Goal: Contribute content

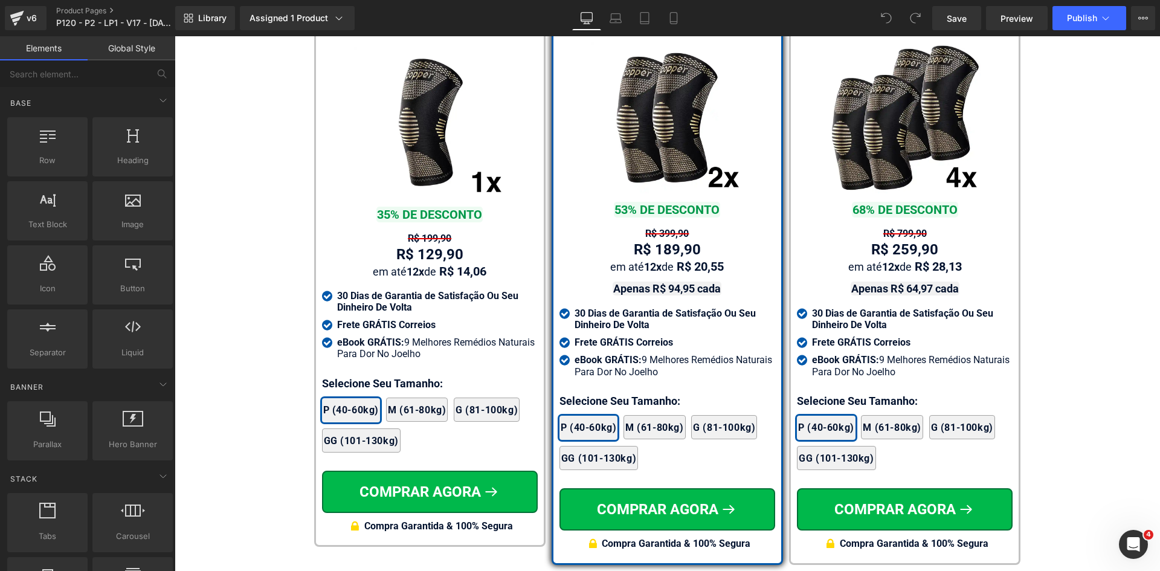
scroll to position [7178, 0]
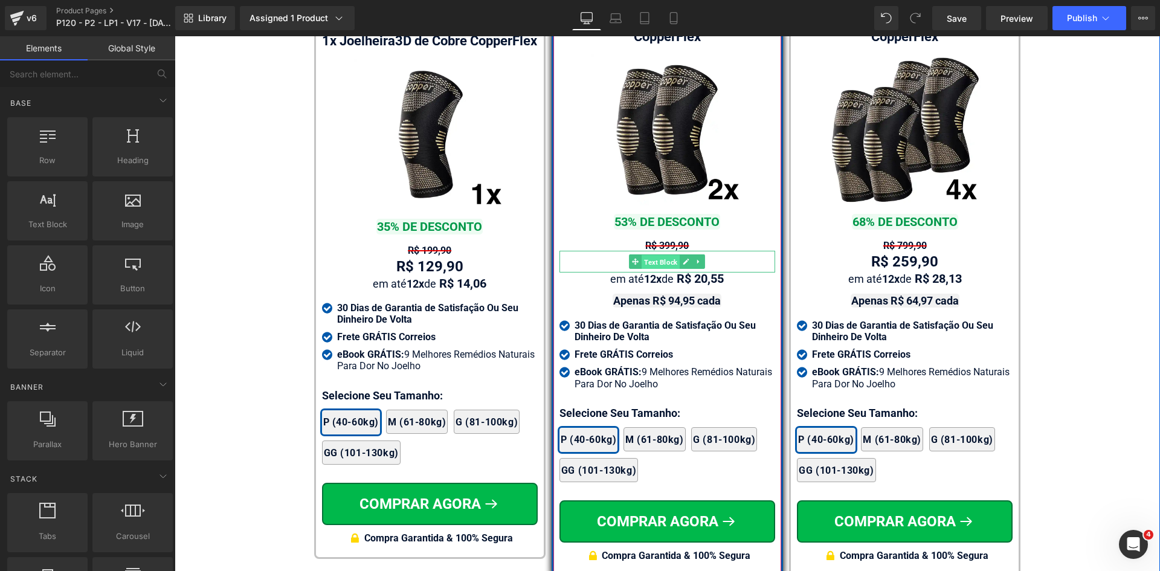
click at [674, 255] on span "Text Block" at bounding box center [661, 262] width 38 height 15
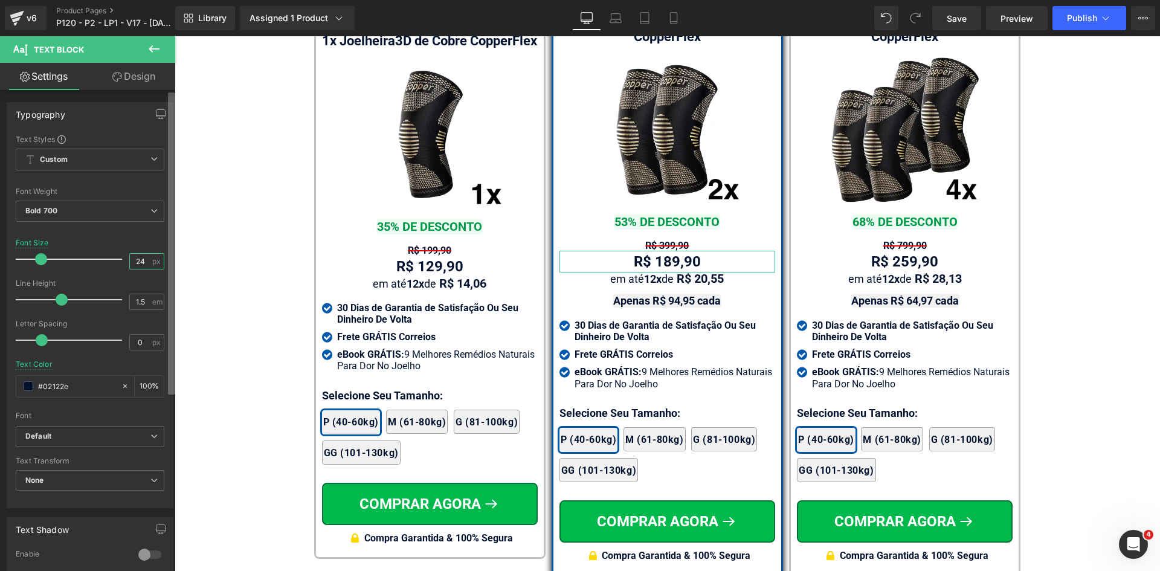
drag, startPoint x: 135, startPoint y: 262, endPoint x: 173, endPoint y: 262, distance: 38.1
click at [170, 262] on div "Typography Text Styles Custom Custom Setup Global Style Custom Setup Global Sty…" at bounding box center [90, 300] width 181 height 415
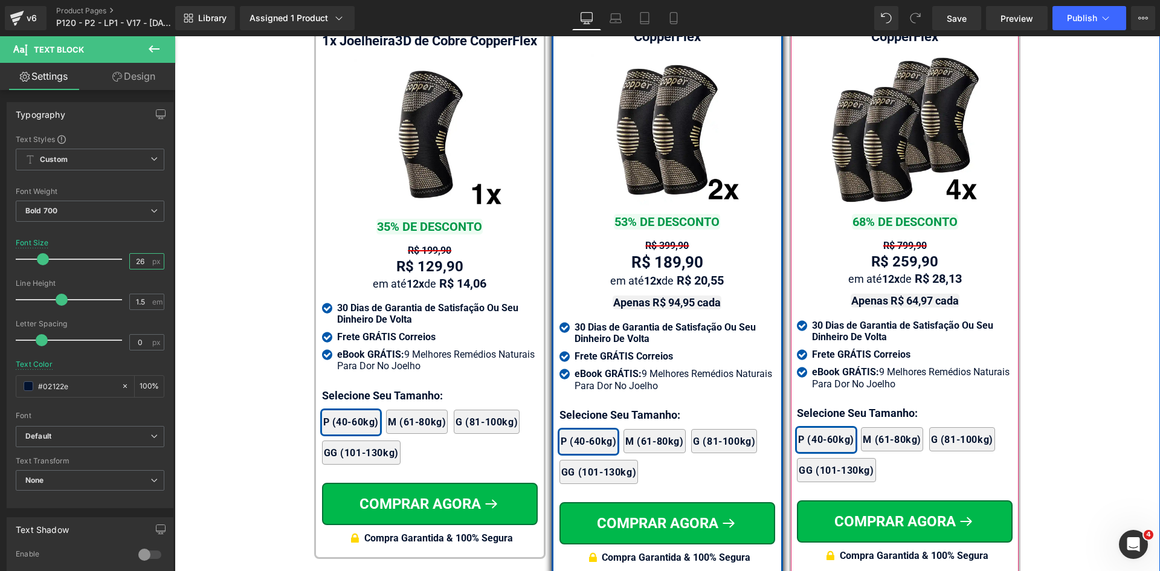
type input "26"
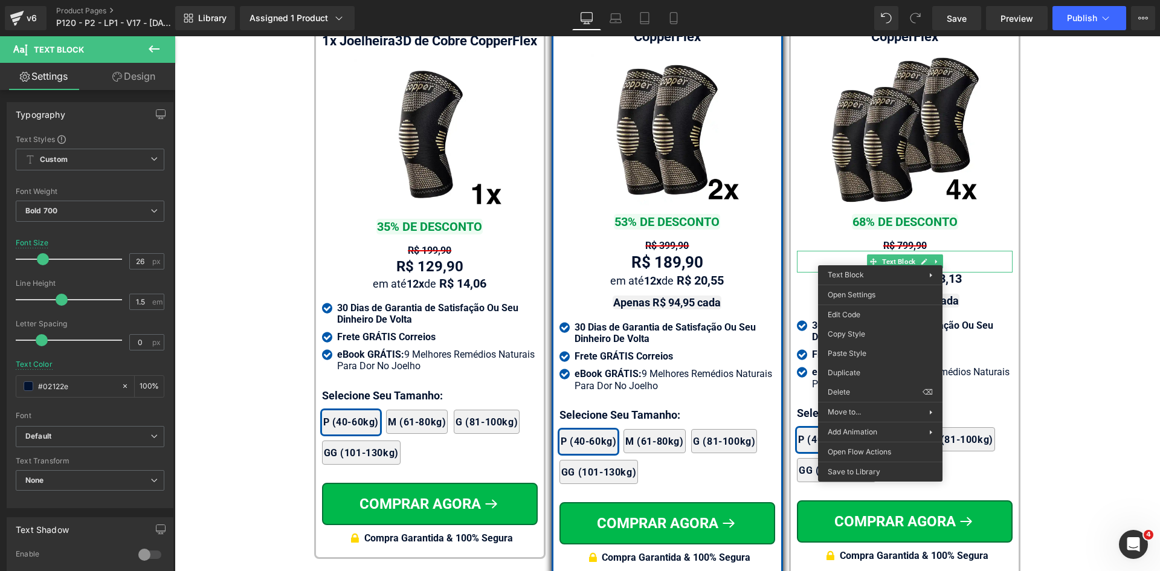
drag, startPoint x: 1026, startPoint y: 387, endPoint x: 457, endPoint y: 272, distance: 580.1
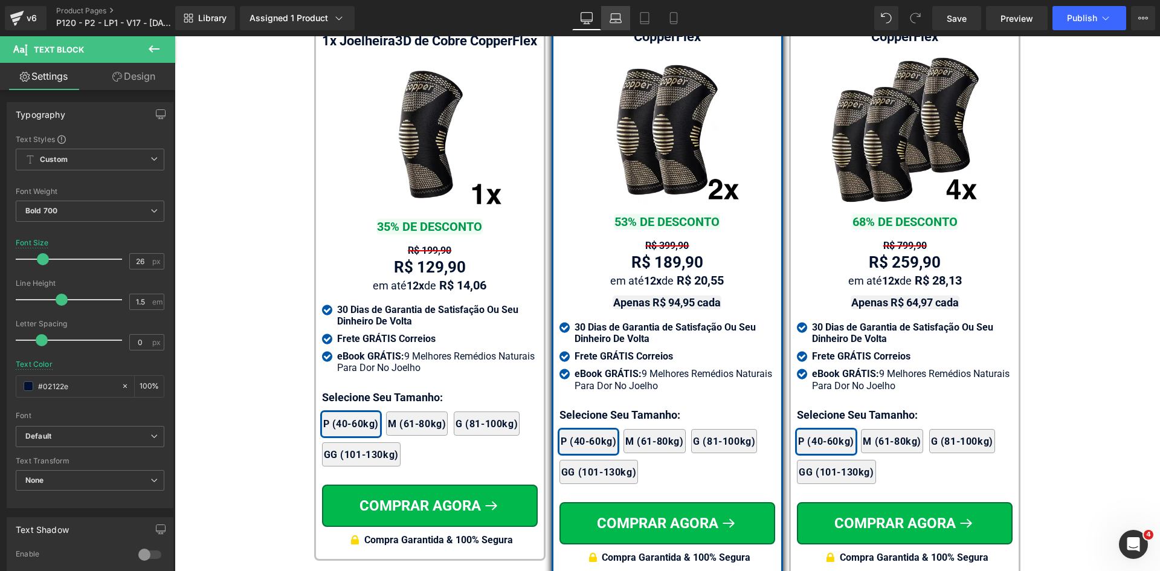
click at [616, 16] on icon at bounding box center [616, 18] width 12 height 12
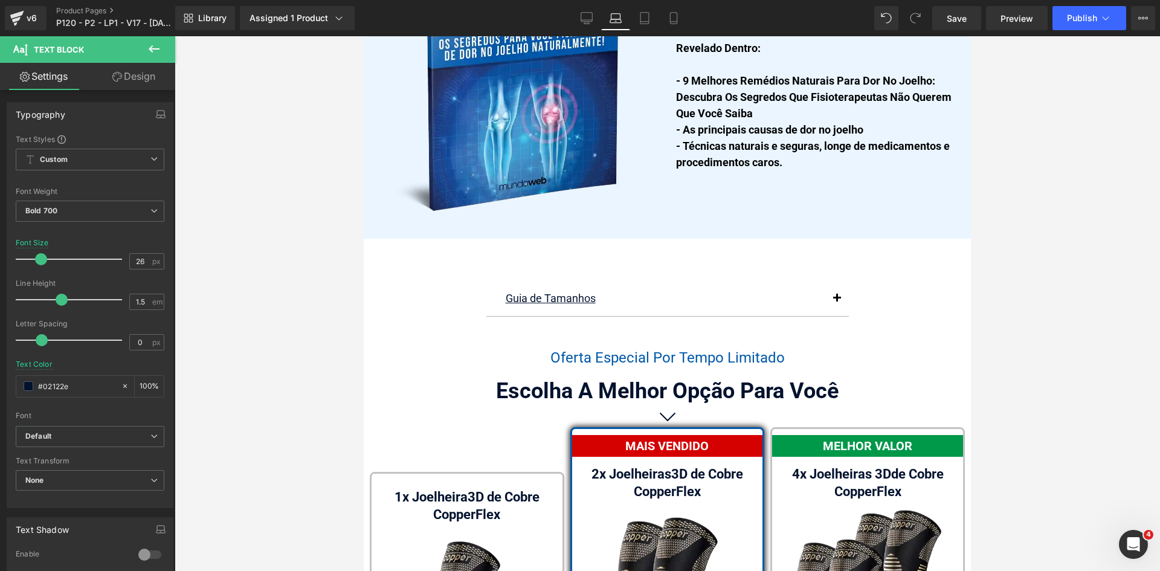
scroll to position [7667, 0]
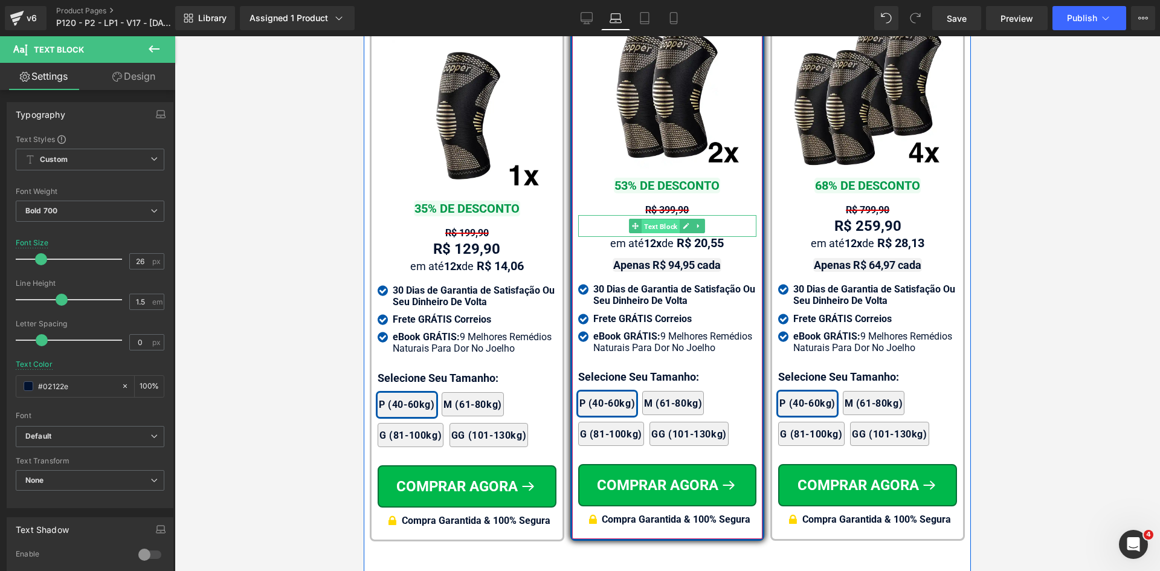
click at [660, 219] on span "Text Block" at bounding box center [661, 226] width 38 height 15
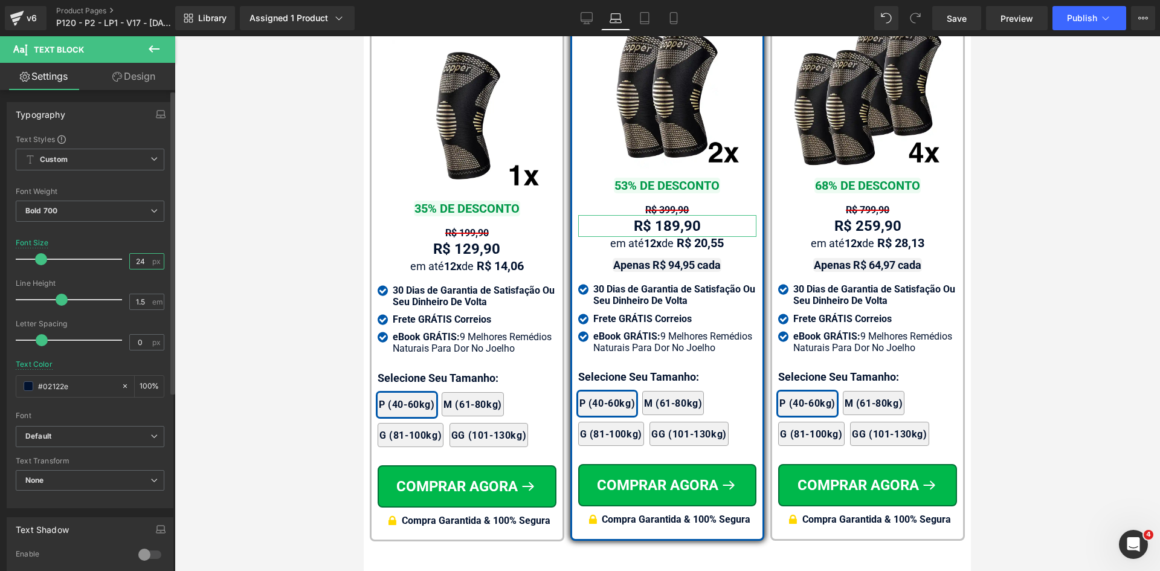
drag, startPoint x: 141, startPoint y: 262, endPoint x: 129, endPoint y: 260, distance: 11.6
click at [130, 260] on input "24" at bounding box center [140, 261] width 21 height 15
type input "26"
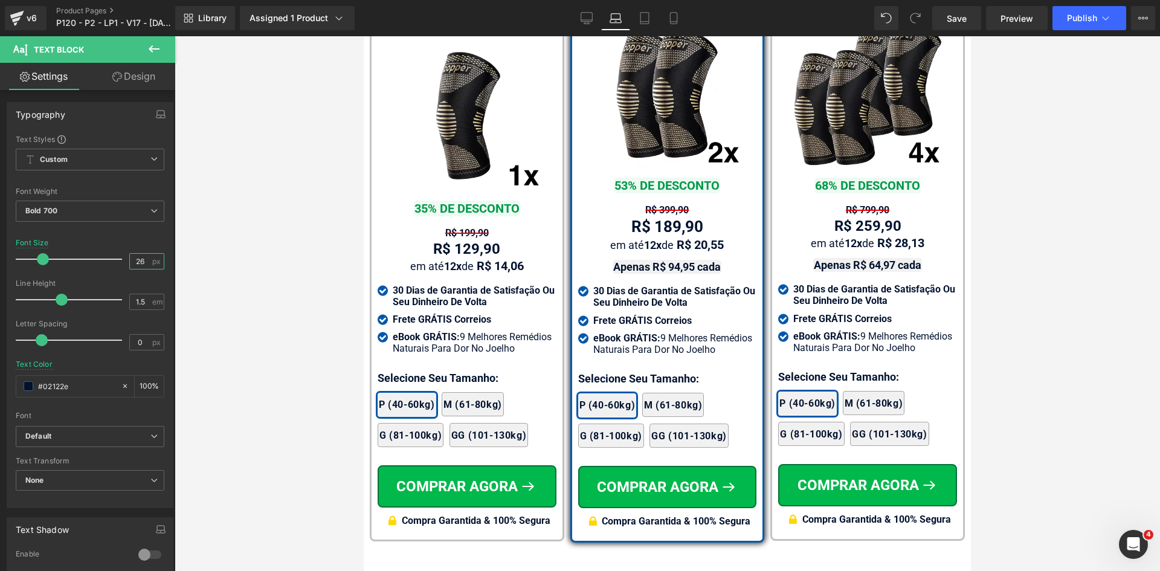
drag, startPoint x: 984, startPoint y: 318, endPoint x: 850, endPoint y: 224, distance: 164.3
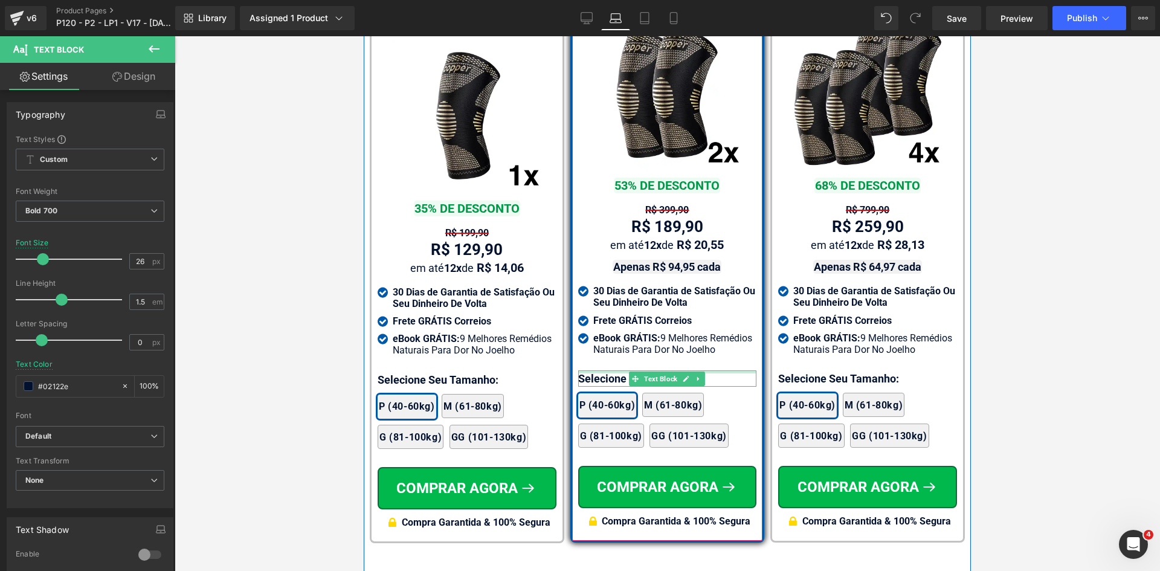
click at [592, 370] on div at bounding box center [667, 371] width 179 height 3
click at [592, 370] on p "Selecione Seu Tamanho:" at bounding box center [667, 378] width 179 height 16
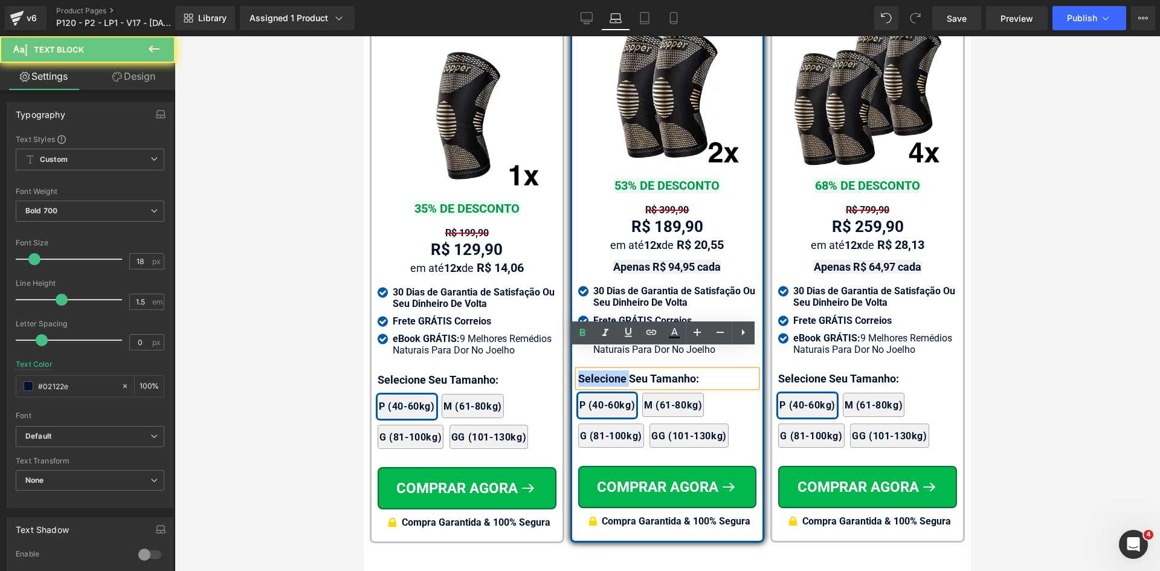
click at [592, 370] on p "Selecione Seu Tamanho:" at bounding box center [667, 378] width 179 height 16
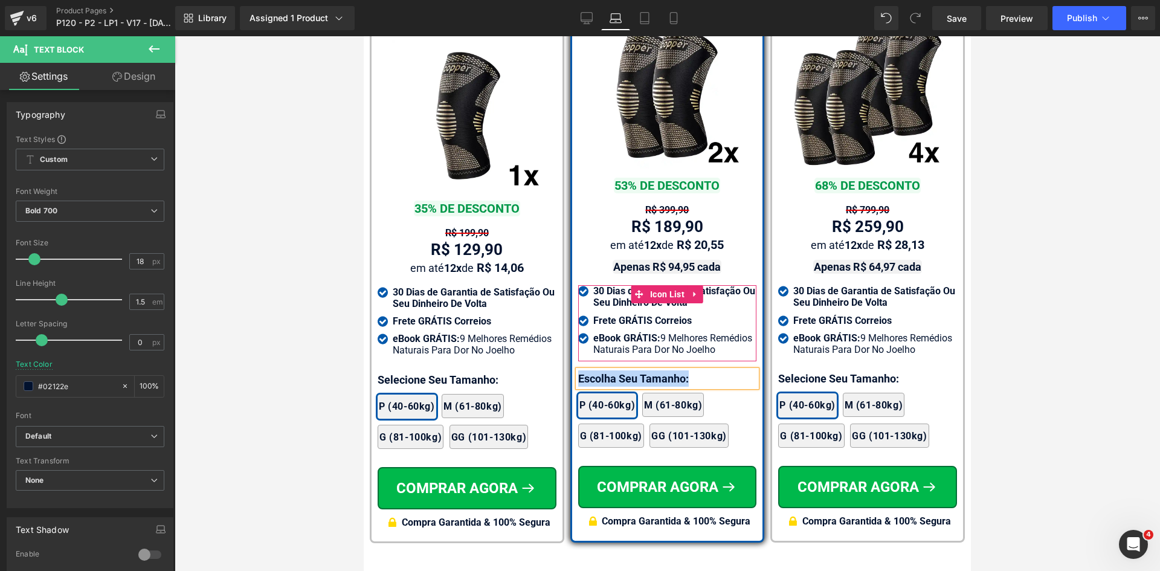
copy p "Escolha Seu Tamanho:"
click at [434, 0] on div "Library Assigned 1 Product Product Preview Joelheira 3D de Cobre CopperFlex Man…" at bounding box center [667, 18] width 985 height 36
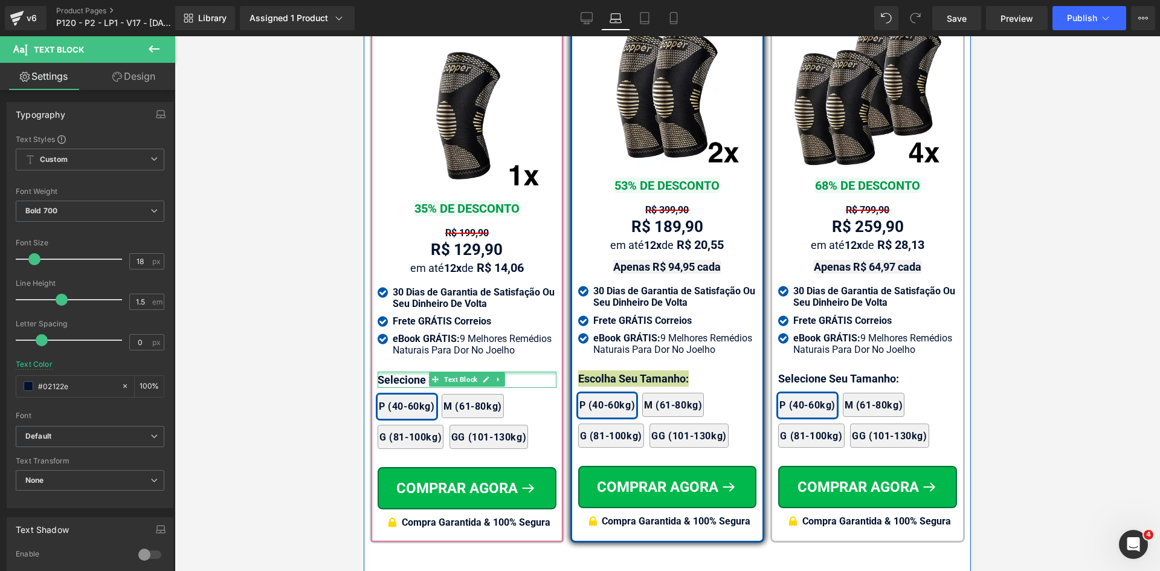
click at [420, 372] on div at bounding box center [467, 373] width 179 height 3
click at [420, 372] on p "Selecione Seu Tamanho:" at bounding box center [467, 380] width 179 height 16
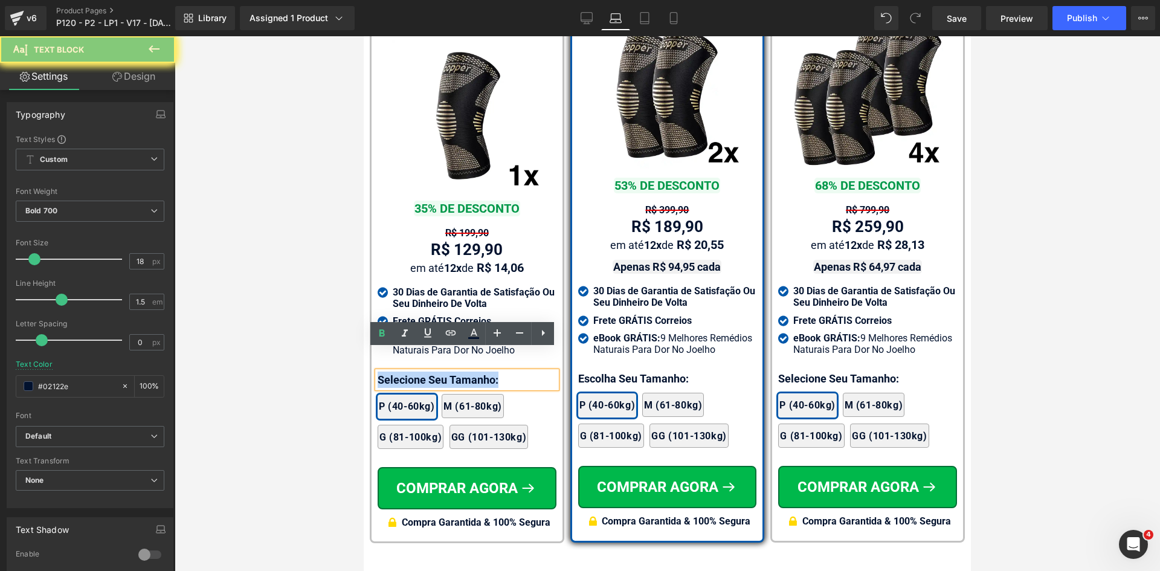
paste div
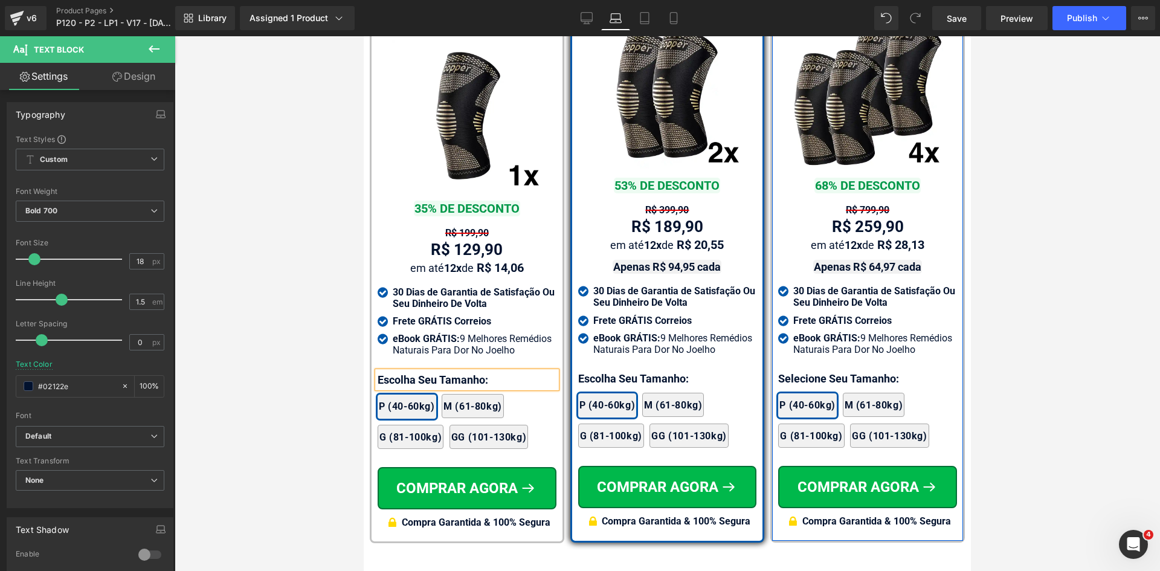
click at [364, 36] on div at bounding box center [364, 36] width 0 height 0
click at [824, 370] on p "Selecione Seu Tamanho:" at bounding box center [867, 378] width 179 height 16
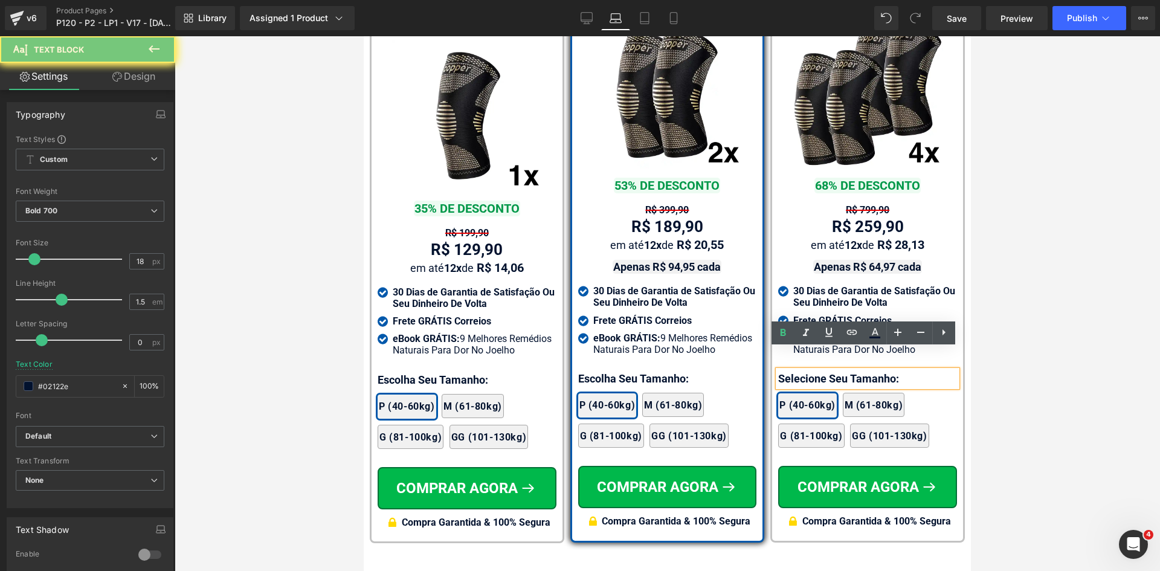
click at [824, 370] on p "Selecione Seu Tamanho:" at bounding box center [867, 378] width 179 height 16
paste div
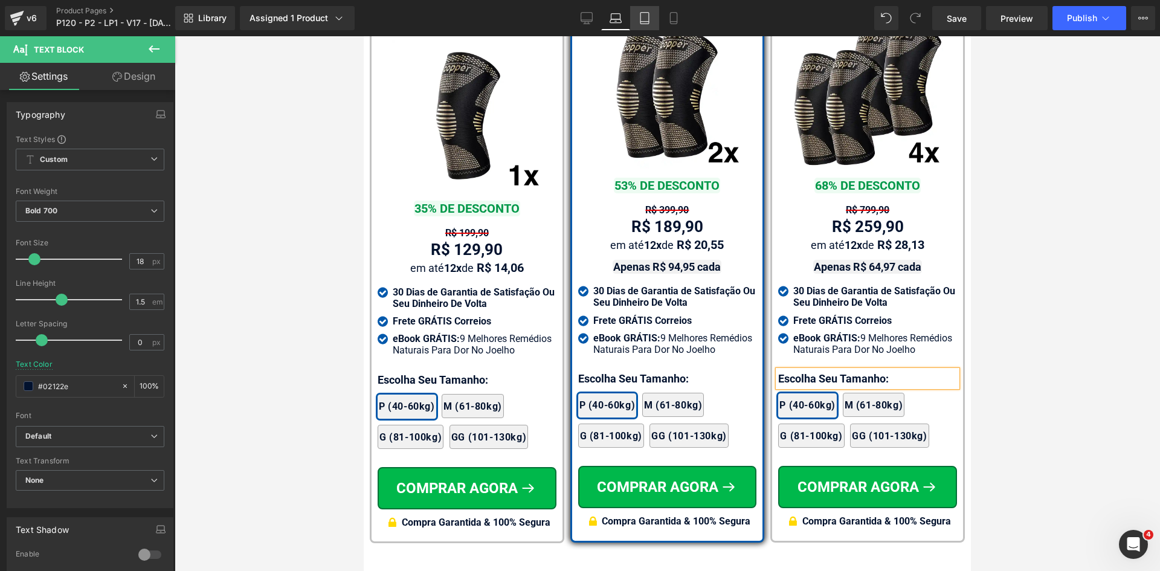
click at [645, 15] on icon at bounding box center [645, 18] width 12 height 12
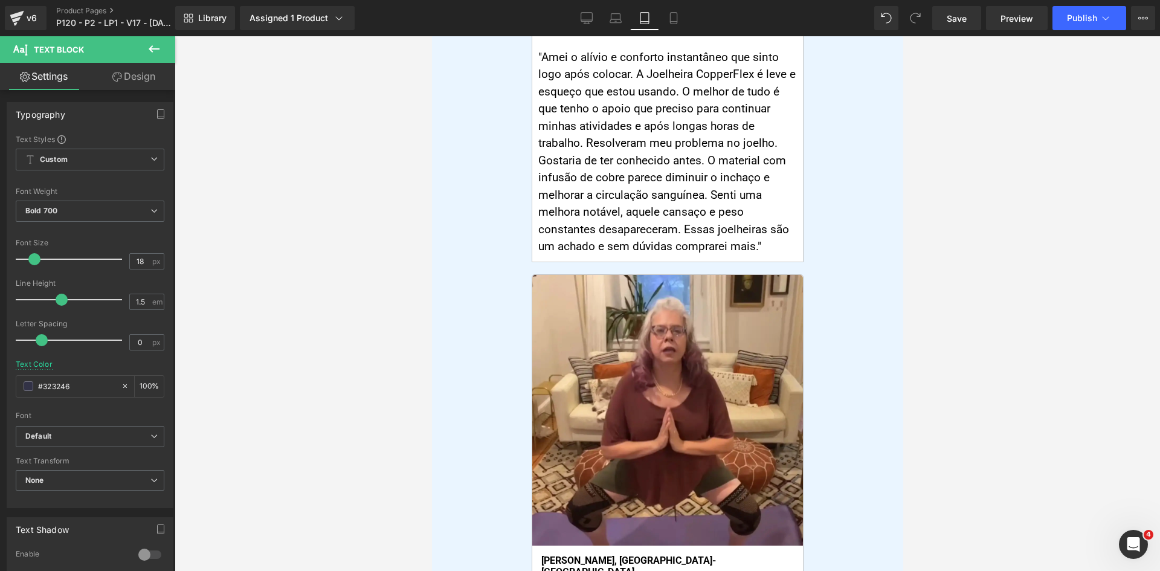
scroll to position [0, 0]
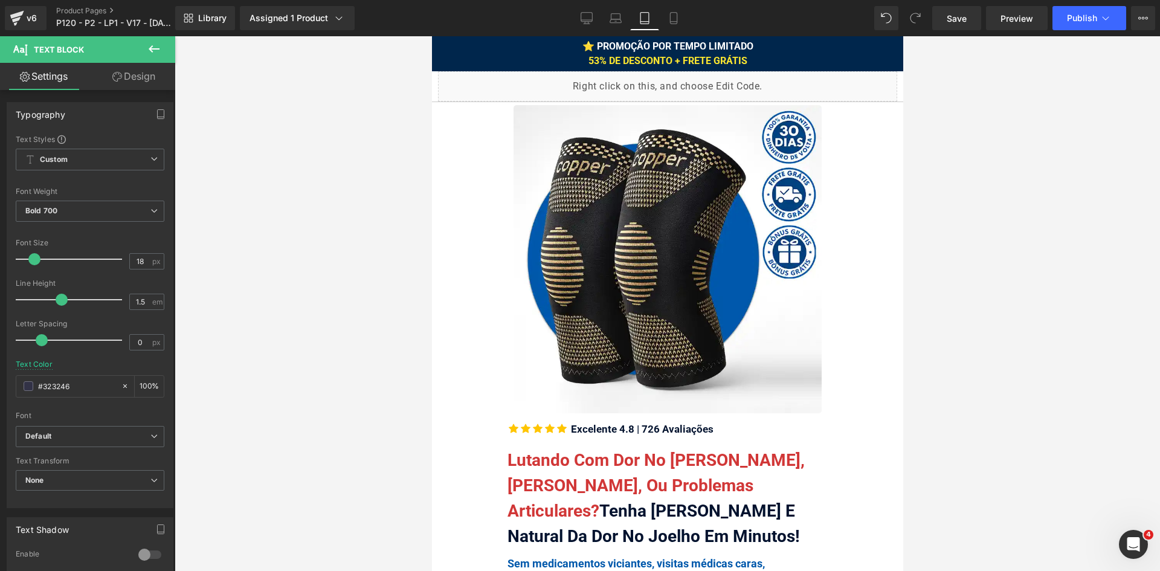
drag, startPoint x: 893, startPoint y: 54, endPoint x: 885, endPoint y: 187, distance: 132.6
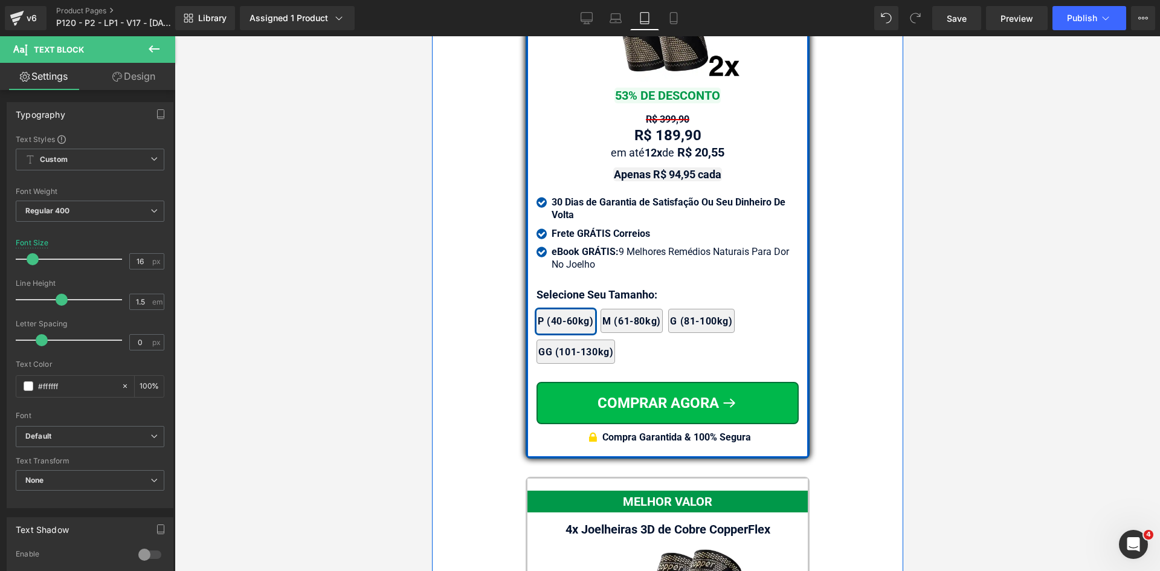
scroll to position [10518, 0]
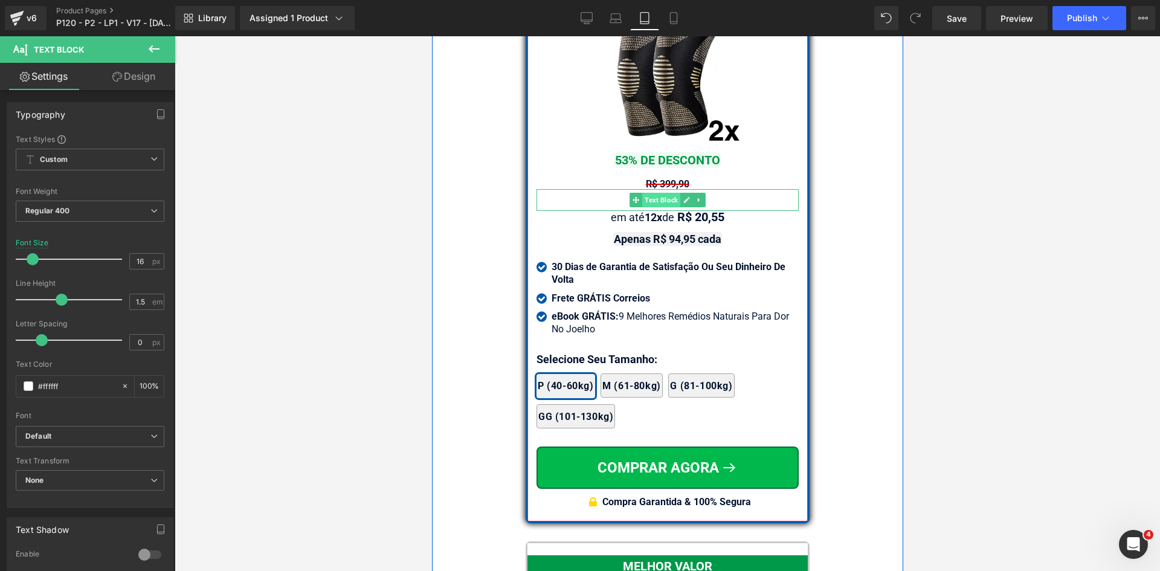
click at [667, 193] on span "Text Block" at bounding box center [661, 200] width 38 height 15
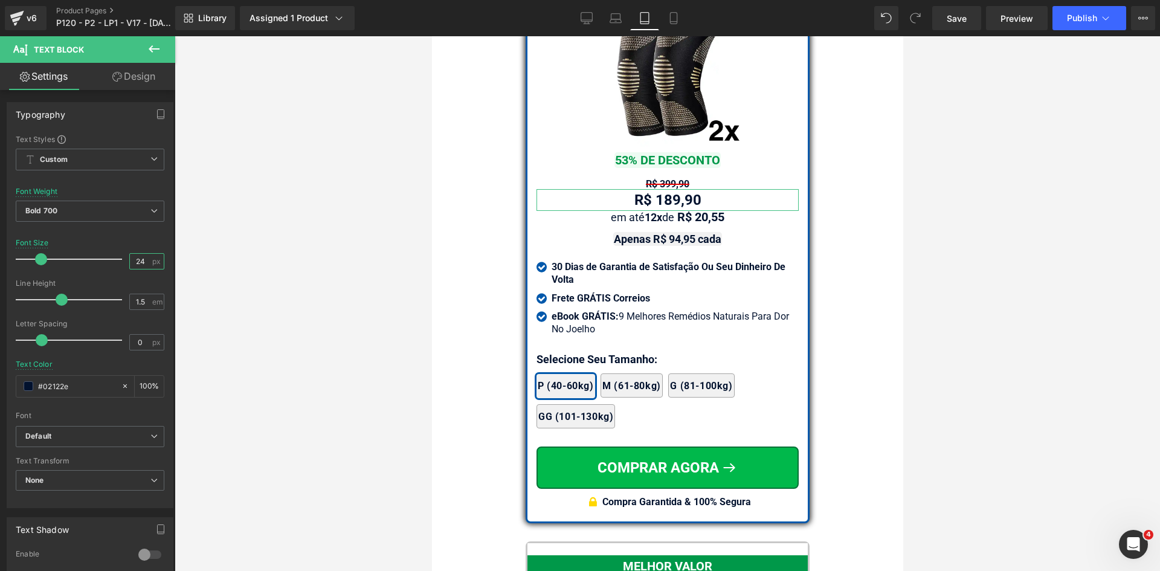
drag, startPoint x: 136, startPoint y: 260, endPoint x: 292, endPoint y: 294, distance: 159.5
click at [169, 260] on div "Typography Text Styles Custom Custom Setup Global Style Custom Setup Global Sty…" at bounding box center [90, 300] width 181 height 415
type input "26"
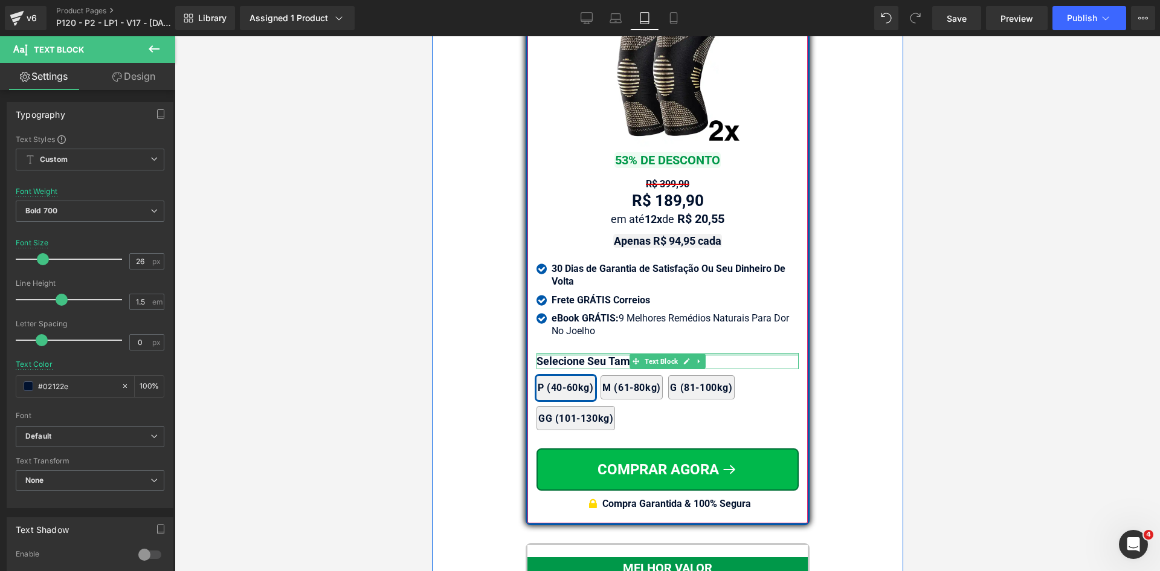
click at [574, 353] on div "Selecione Seu Tamanho: Text Block" at bounding box center [667, 361] width 262 height 16
click at [574, 353] on p "Selecione Seu Tamanho:" at bounding box center [667, 361] width 262 height 16
paste div
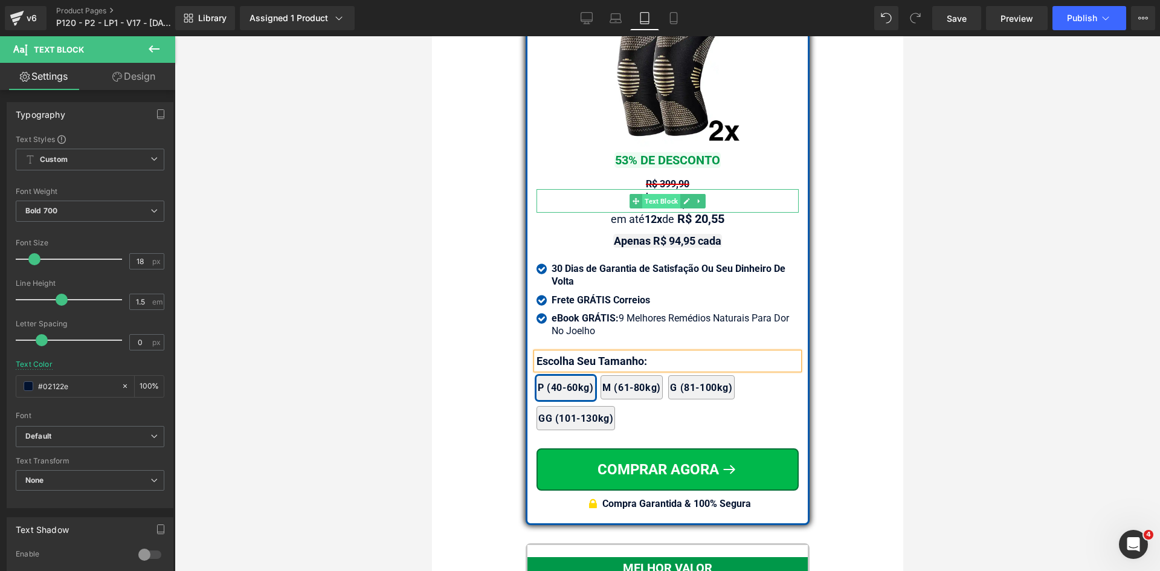
click at [657, 195] on span "Text Block" at bounding box center [661, 201] width 38 height 15
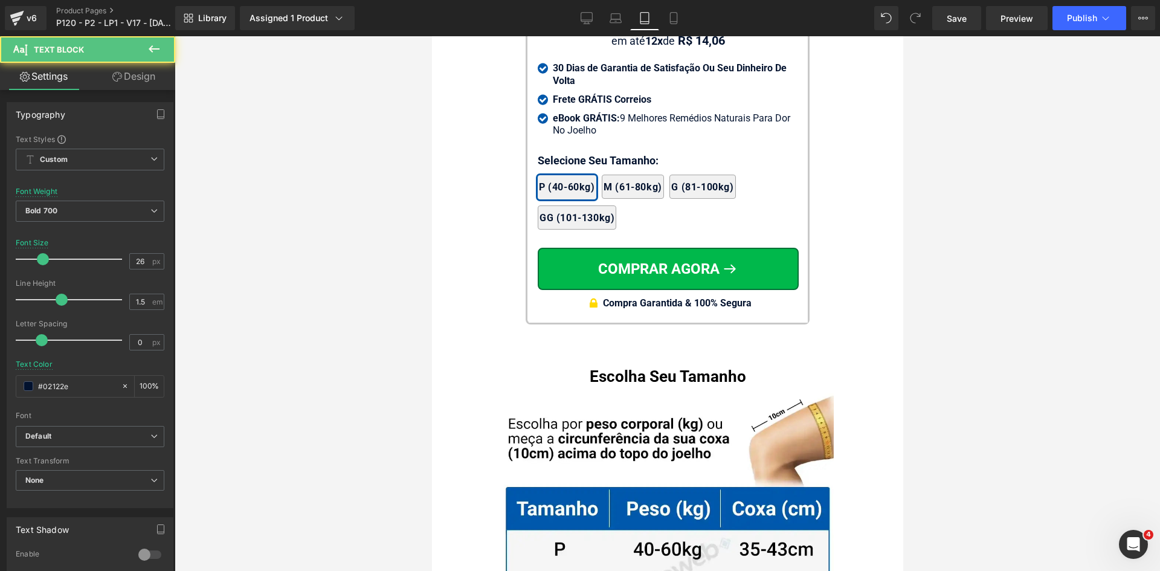
scroll to position [11968, 0]
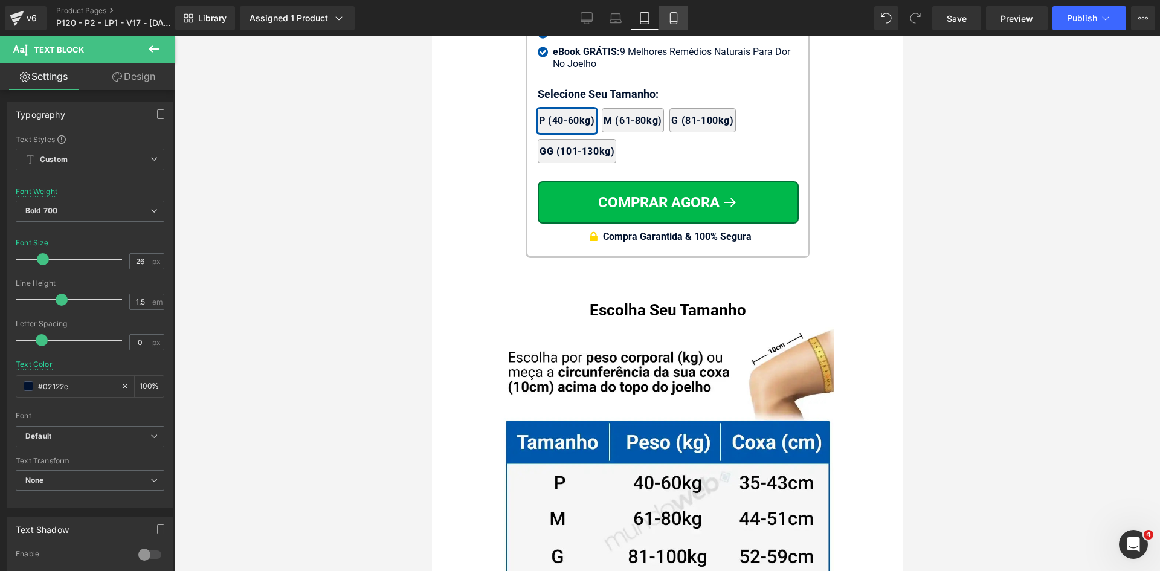
click at [670, 26] on link "Mobile" at bounding box center [673, 18] width 29 height 24
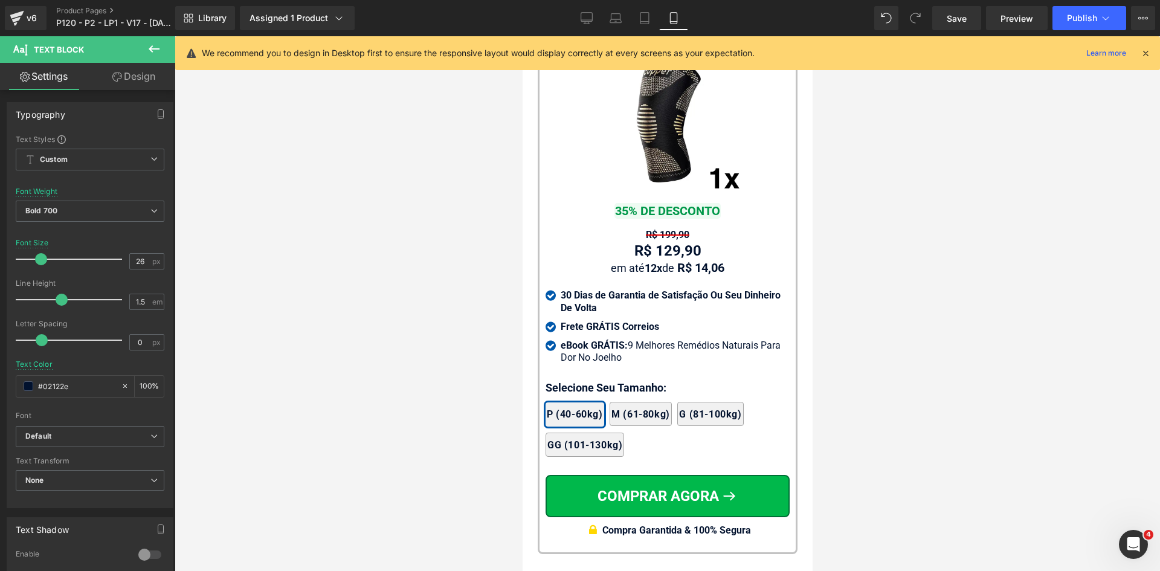
scroll to position [12022, 0]
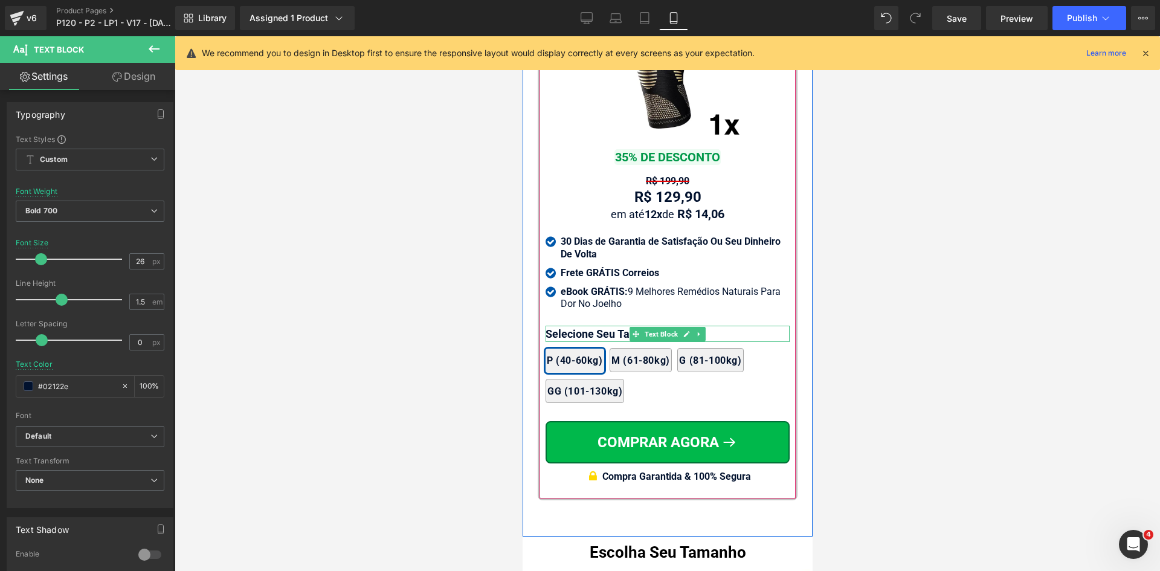
click at [572, 329] on div at bounding box center [667, 327] width 244 height 3
click at [572, 342] on p "Selecione Seu Tamanho:" at bounding box center [667, 334] width 244 height 16
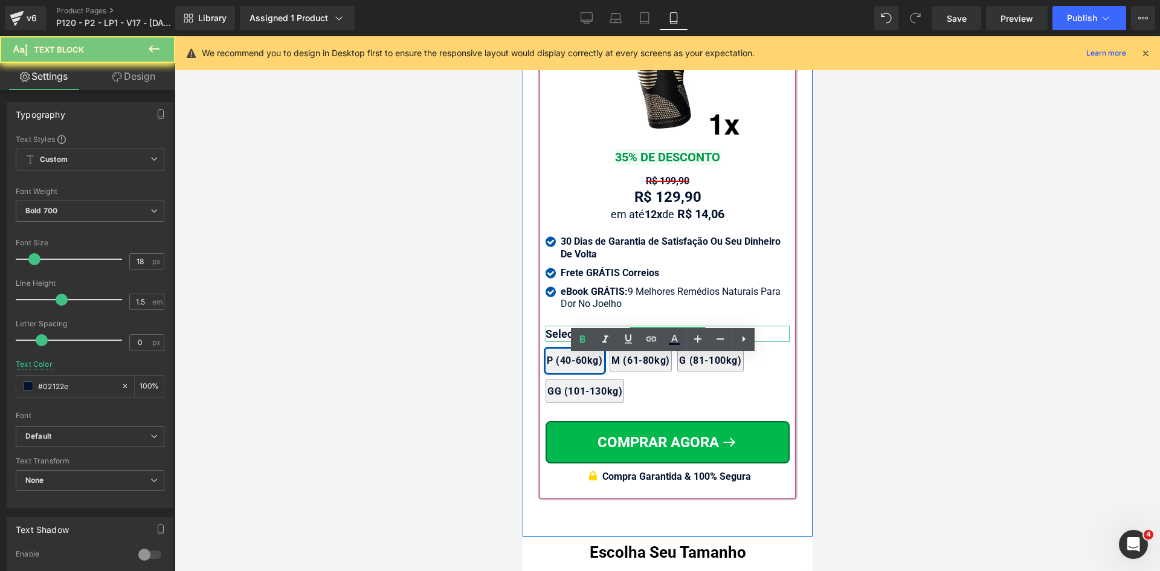
click at [572, 342] on p "Selecione Seu Tamanho:" at bounding box center [667, 334] width 244 height 16
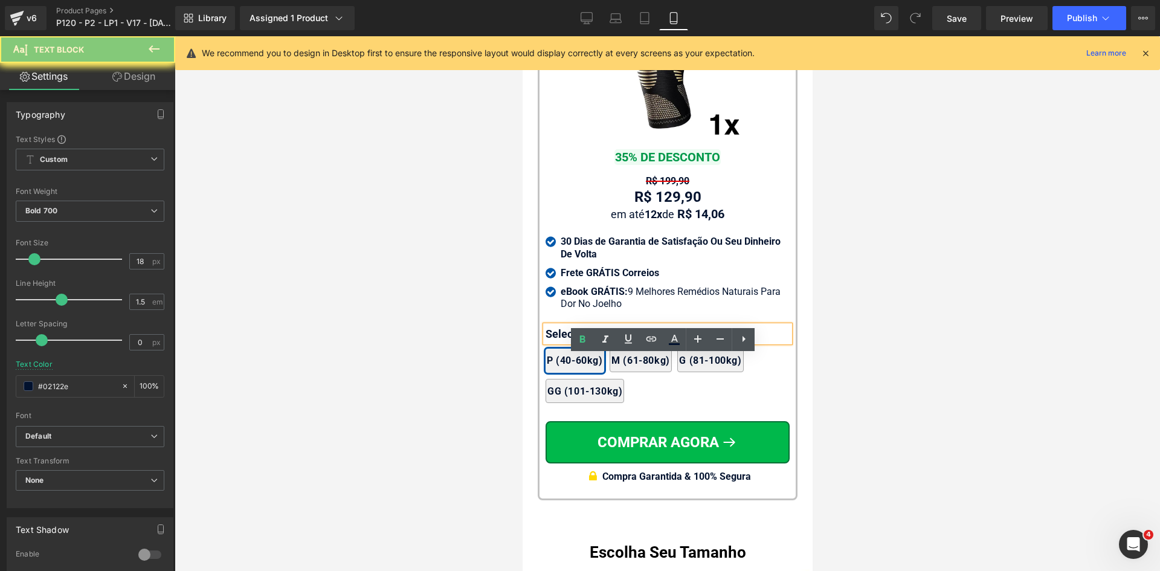
paste div
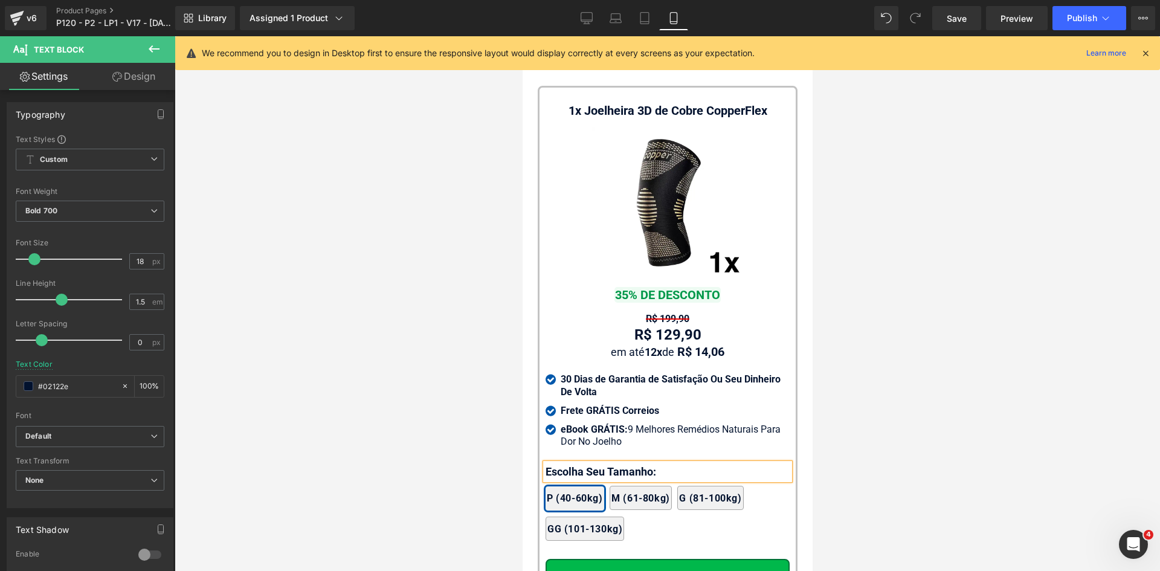
scroll to position [11901, 0]
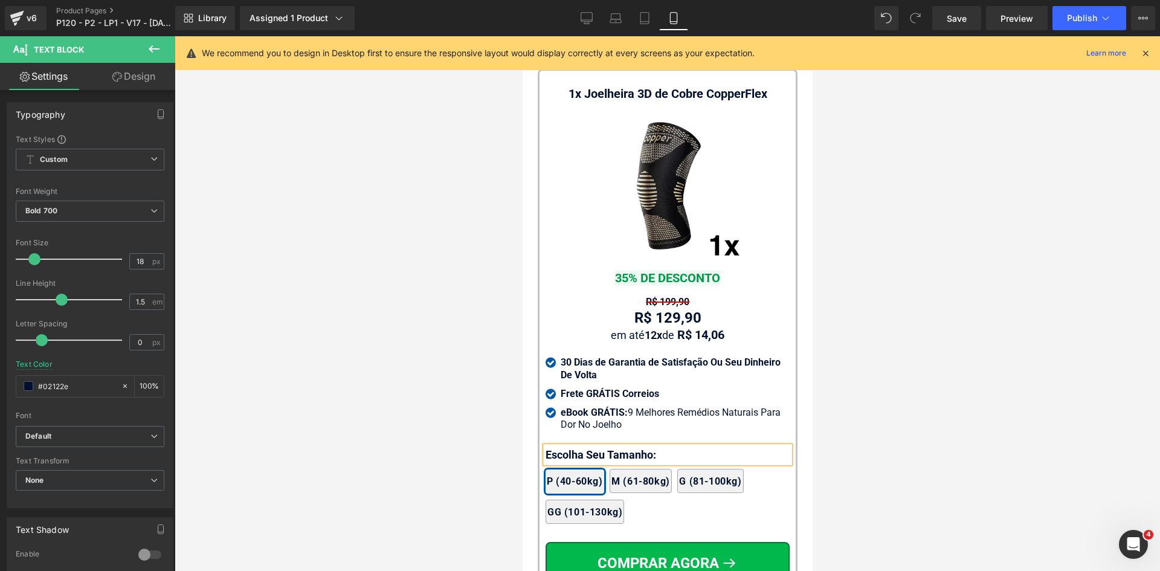
click at [664, 329] on div "R$ 129,90 Text Block" at bounding box center [667, 318] width 244 height 22
drag, startPoint x: 137, startPoint y: 260, endPoint x: 247, endPoint y: 285, distance: 113.3
click at [175, 268] on div "Typography Text Styles Custom Custom Setup Global Style Custom Setup Global Sty…" at bounding box center [87, 333] width 175 height 486
type input "26"
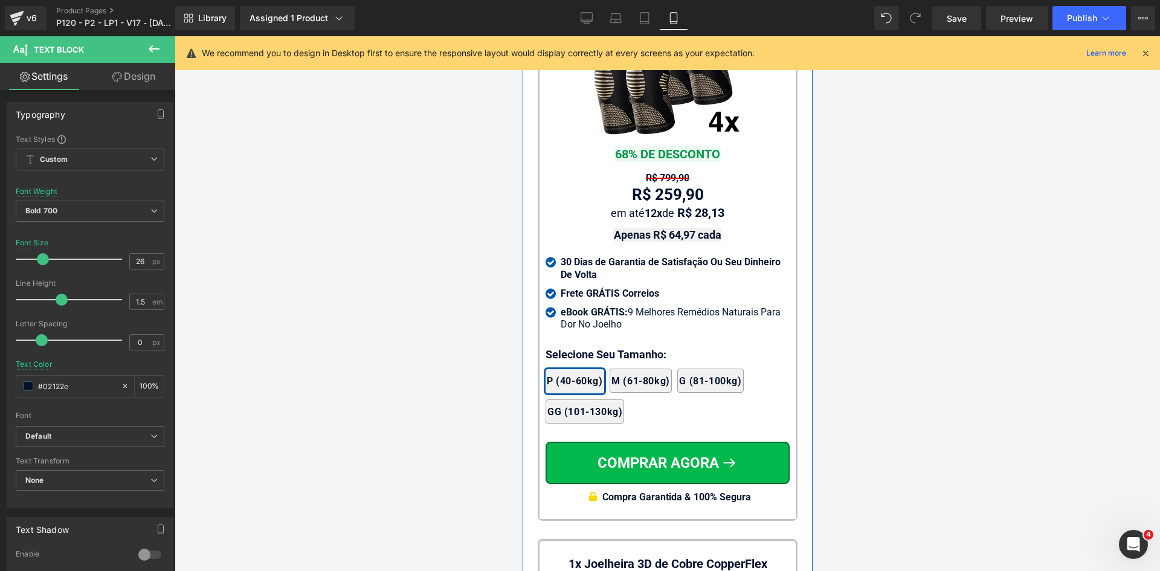
scroll to position [11539, 0]
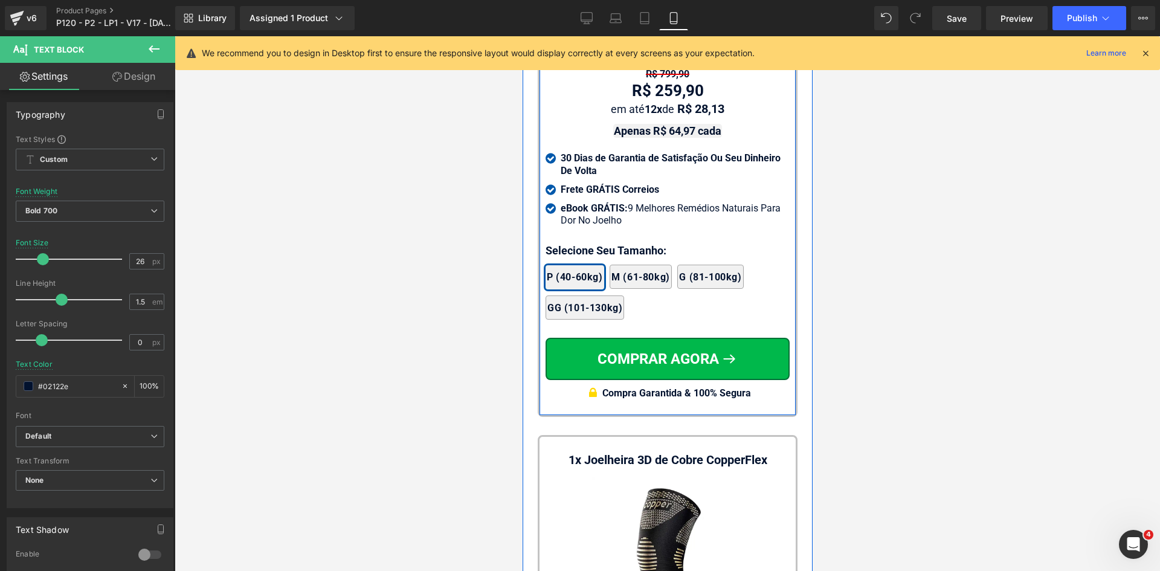
click at [522, 36] on div at bounding box center [522, 36] width 0 height 0
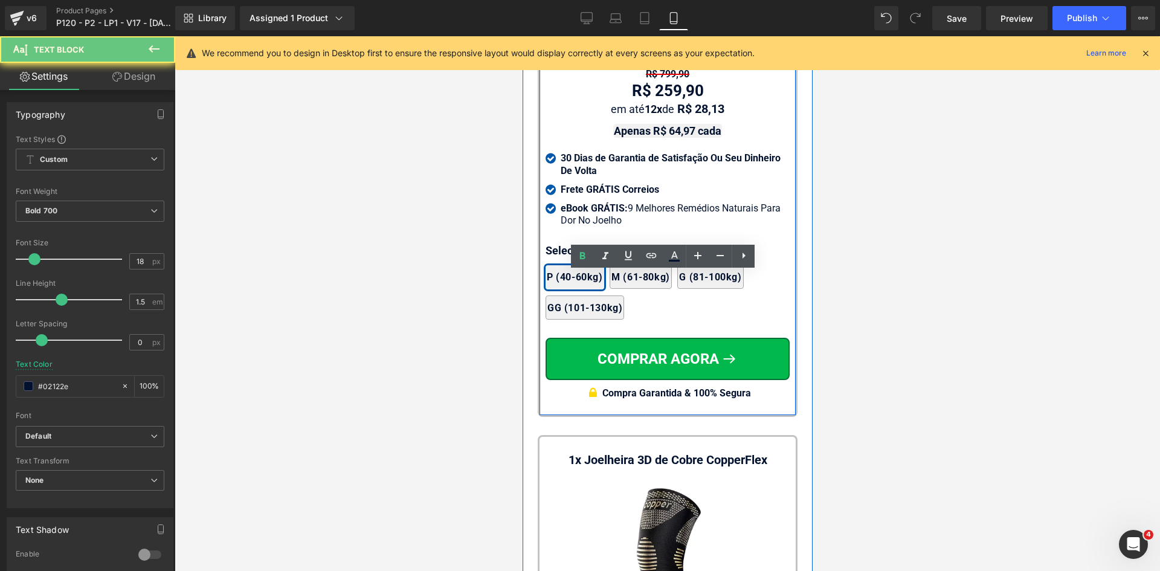
click at [577, 259] on p "Selecione Seu Tamanho:" at bounding box center [667, 250] width 244 height 16
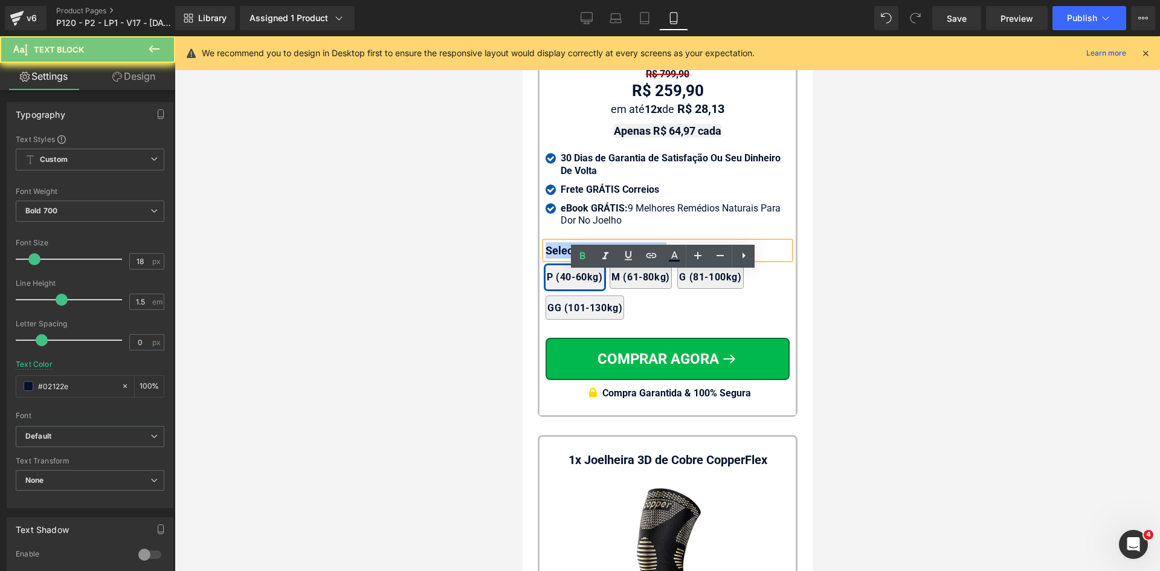
paste div
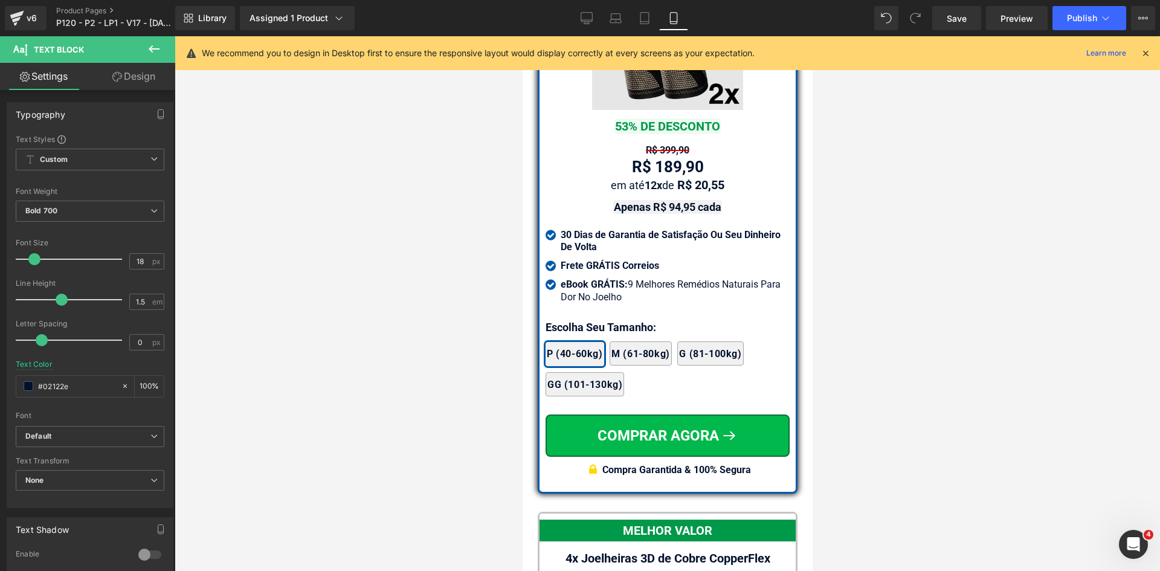
scroll to position [10813, 0]
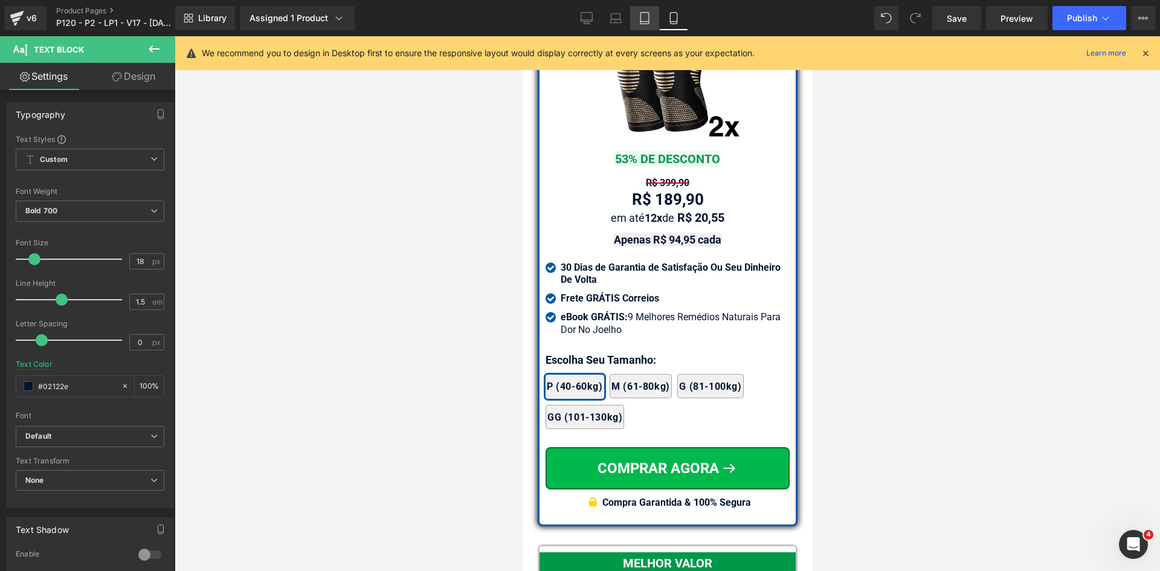
click at [643, 15] on icon at bounding box center [645, 18] width 12 height 12
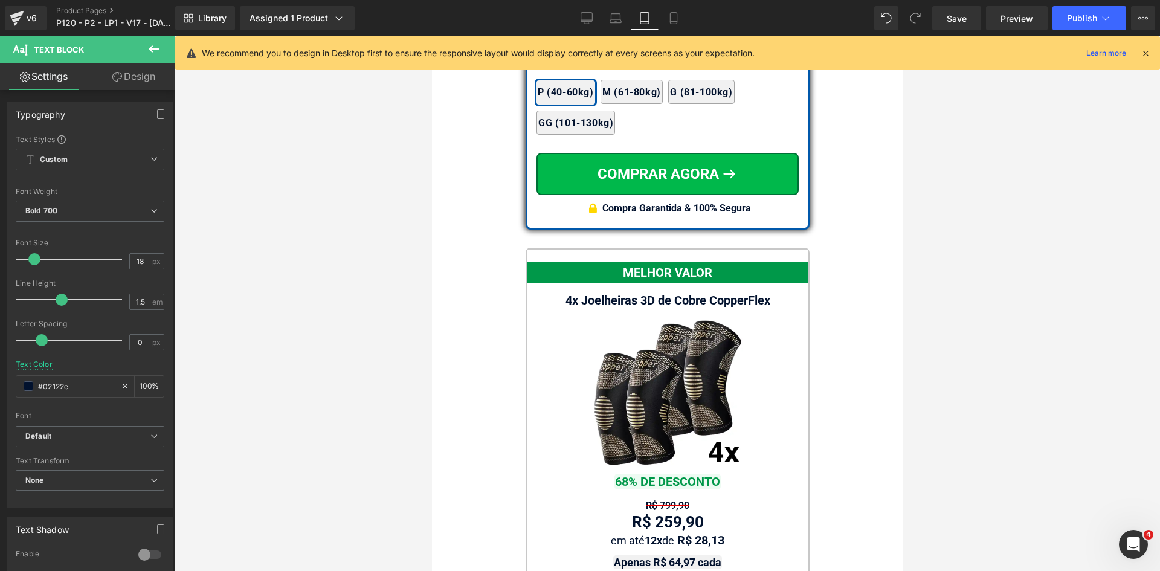
drag, startPoint x: 1145, startPoint y: 50, endPoint x: 1114, endPoint y: 85, distance: 46.3
click at [1145, 51] on icon at bounding box center [1145, 53] width 11 height 11
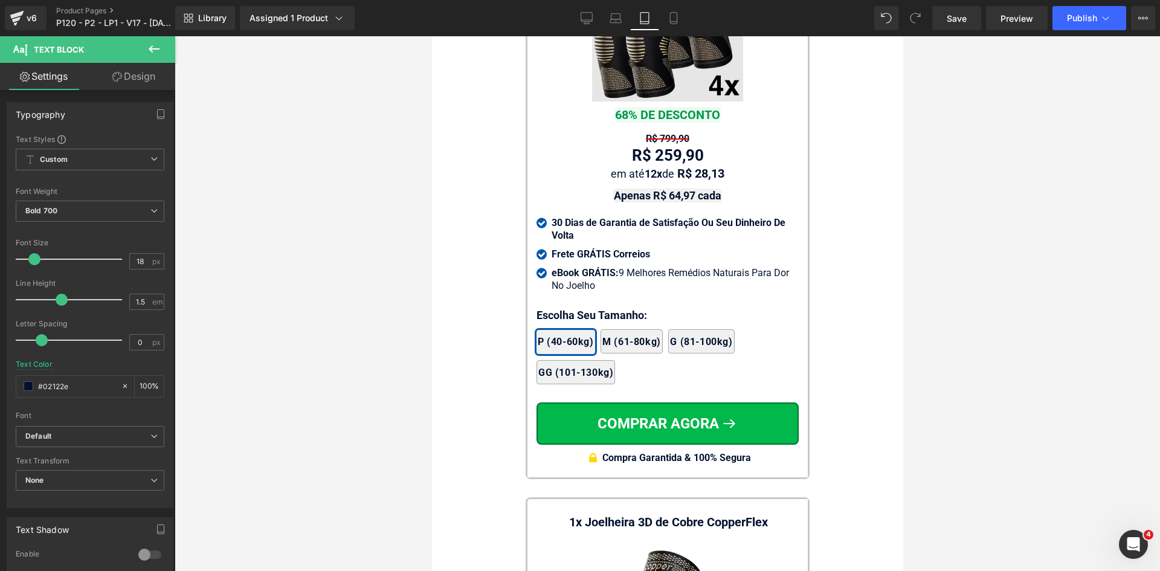
scroll to position [11389, 0]
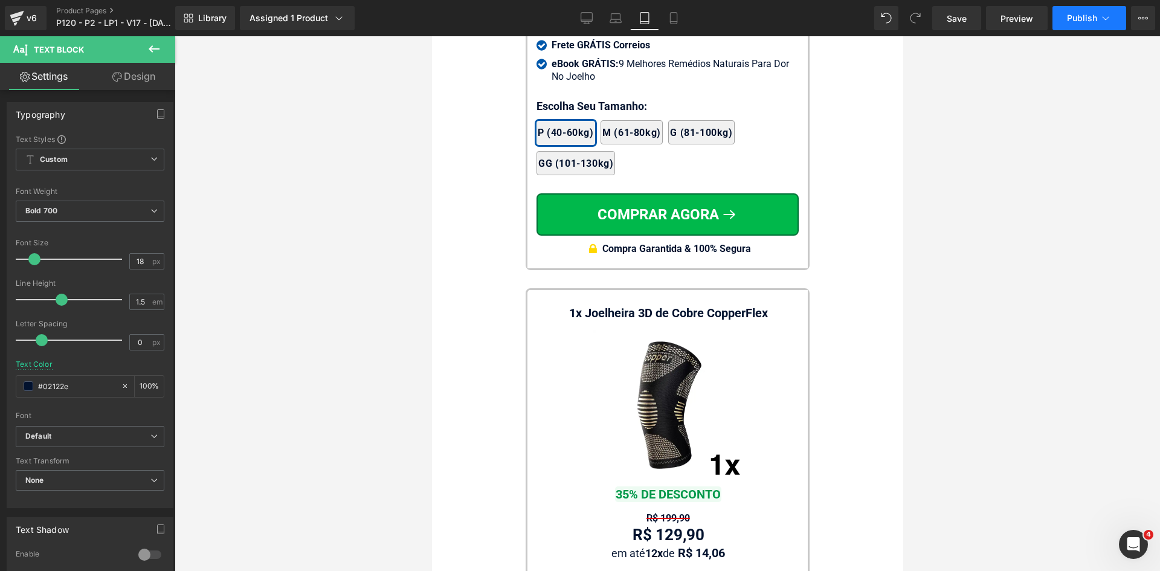
click at [1085, 22] on span "Publish" at bounding box center [1082, 18] width 30 height 10
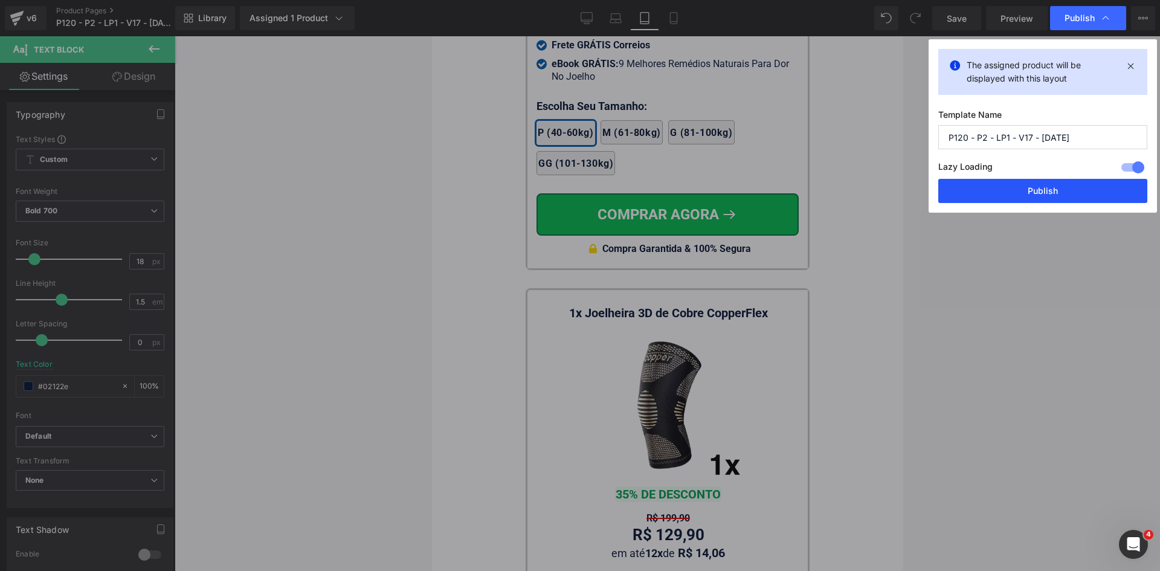
click at [1054, 189] on button "Publish" at bounding box center [1042, 191] width 209 height 24
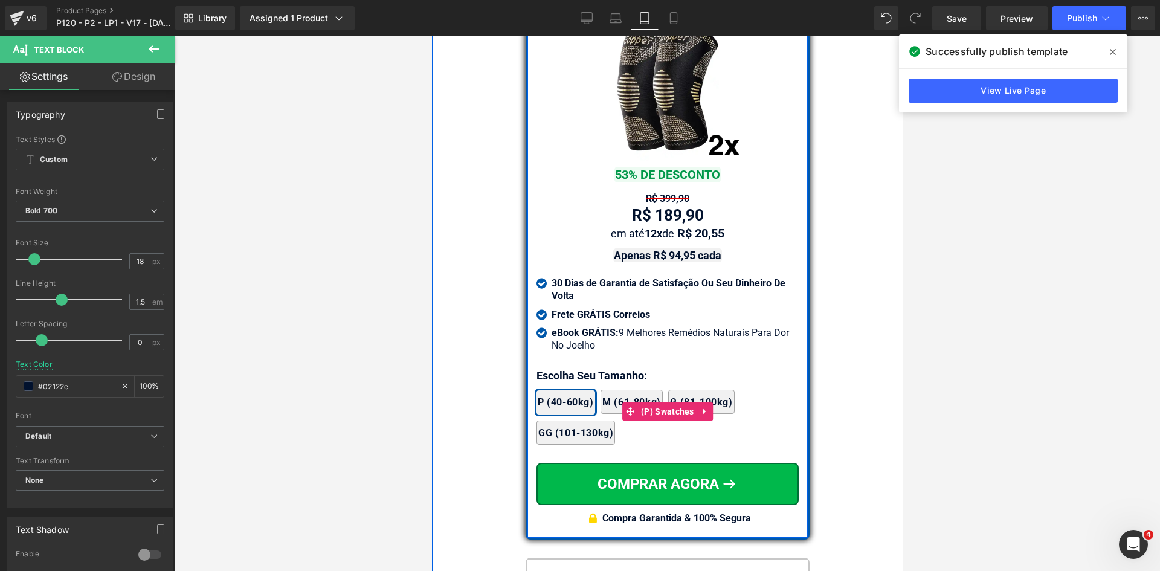
scroll to position [10483, 0]
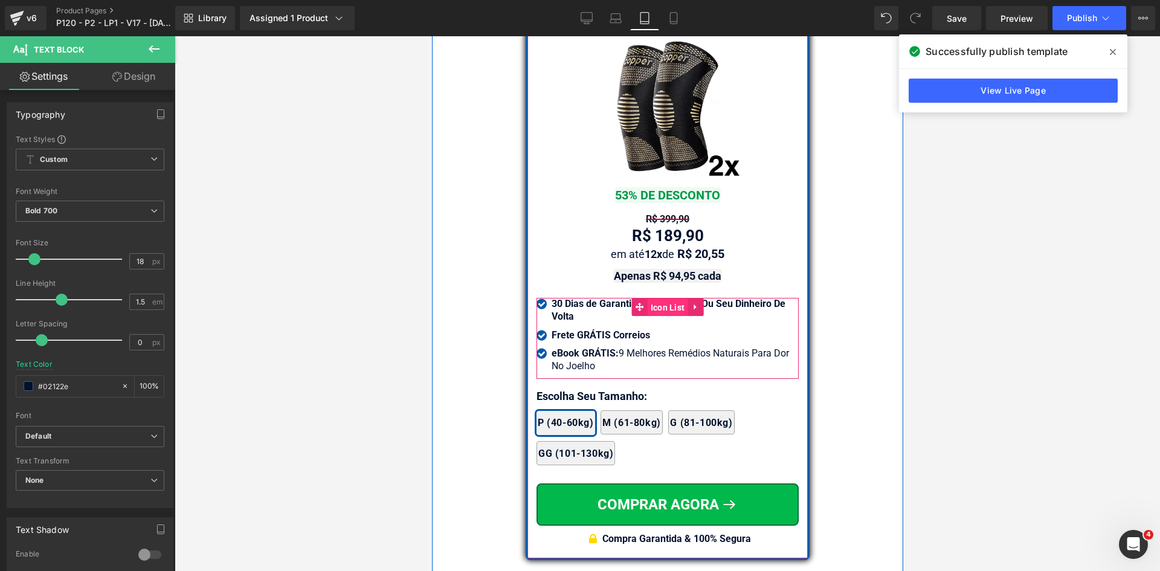
click at [647, 299] on span "Icon List" at bounding box center [667, 308] width 40 height 18
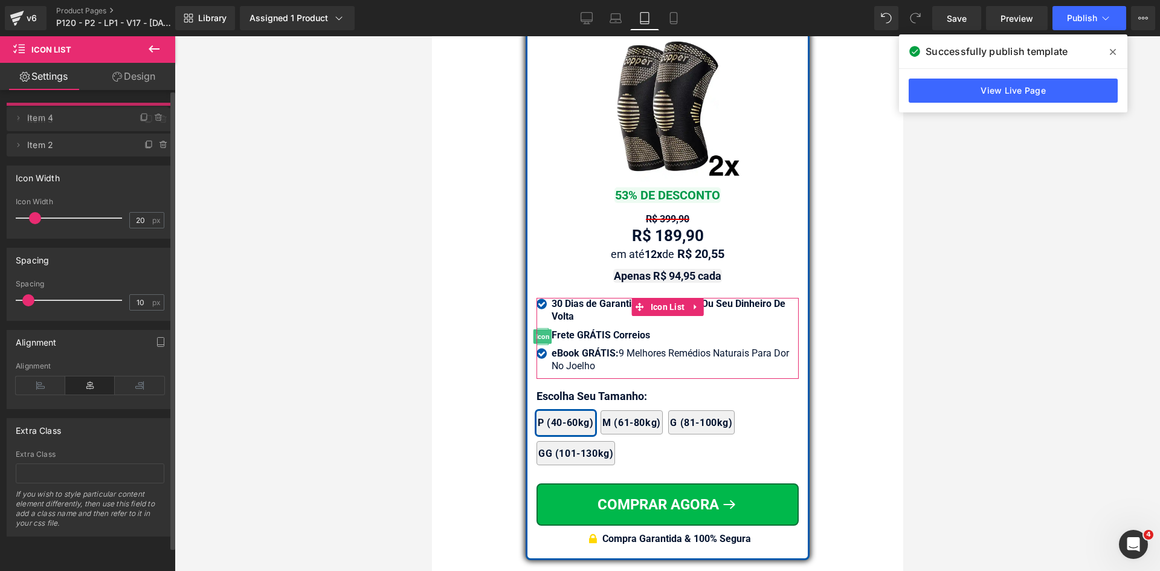
drag, startPoint x: 59, startPoint y: 138, endPoint x: 58, endPoint y: 114, distance: 24.2
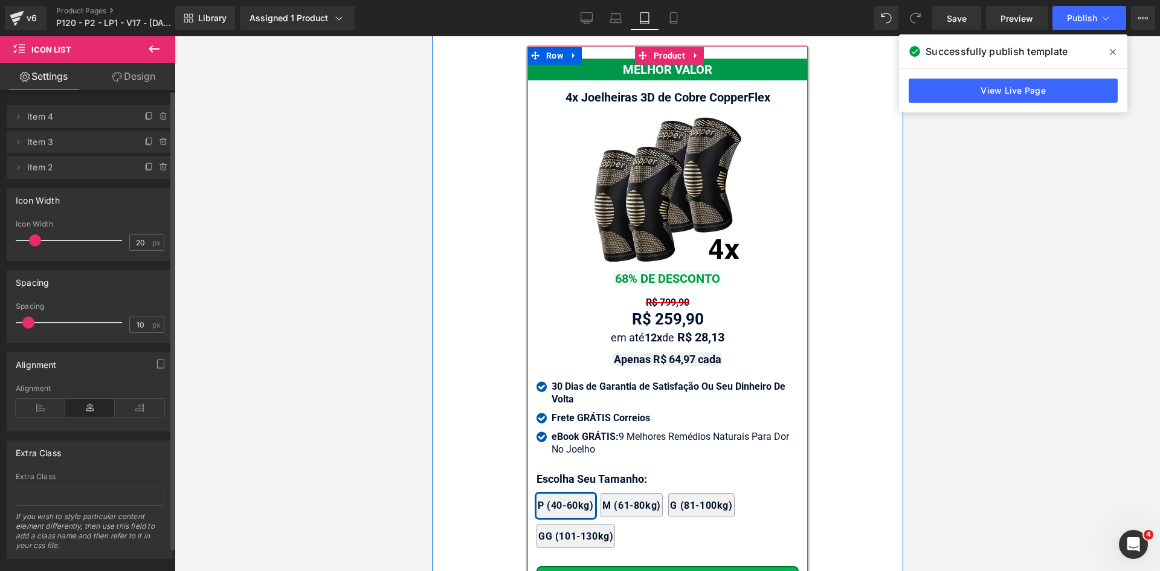
scroll to position [11027, 0]
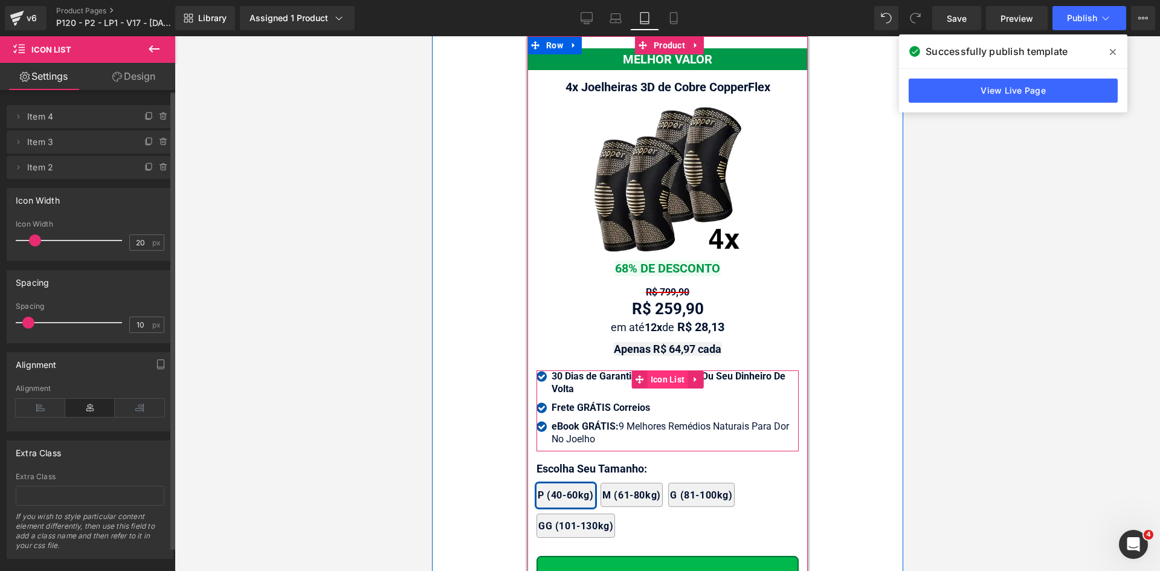
click at [653, 372] on span "Icon List" at bounding box center [667, 379] width 40 height 18
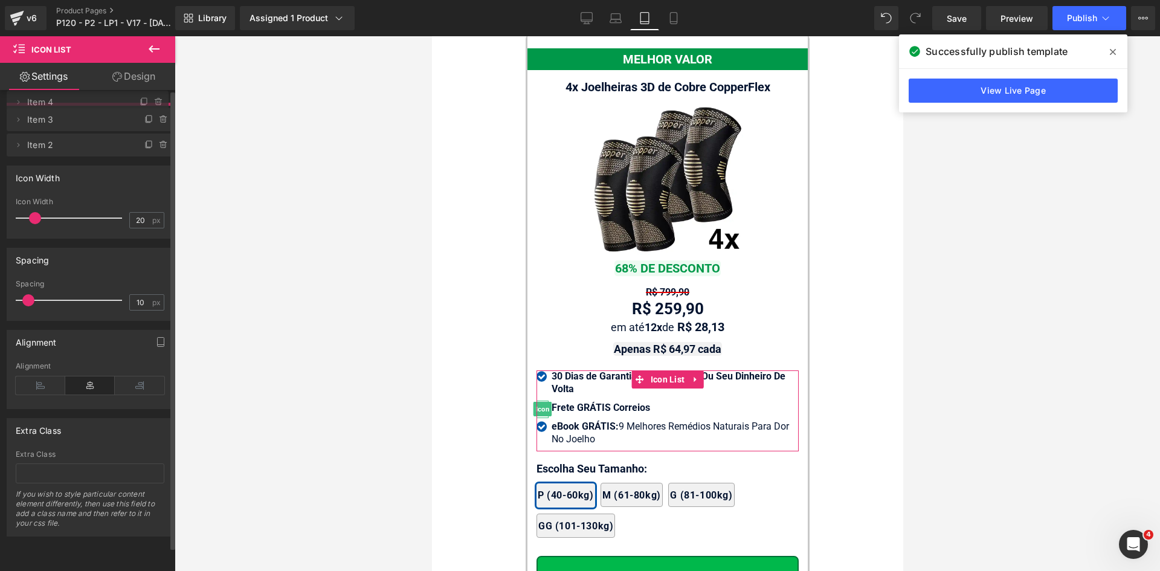
drag, startPoint x: 62, startPoint y: 148, endPoint x: 59, endPoint y: 108, distance: 40.0
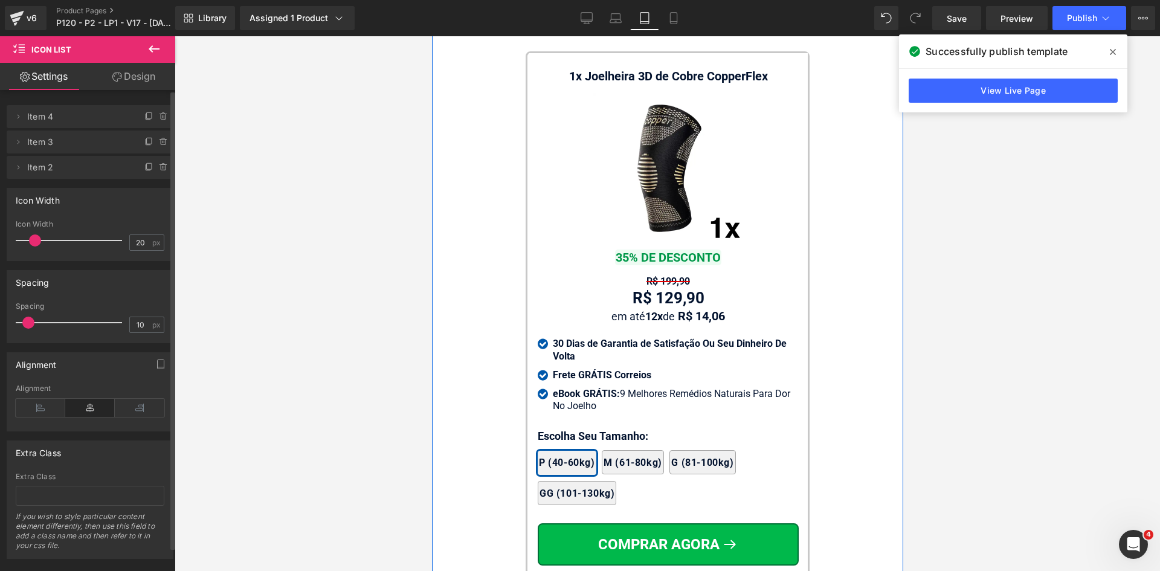
scroll to position [11631, 0]
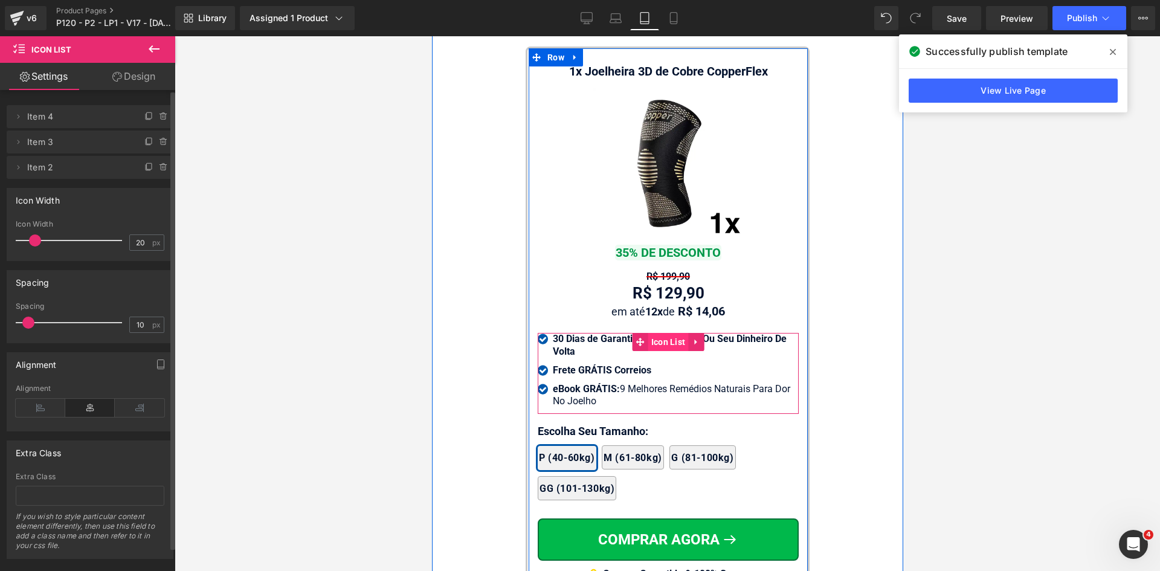
click at [662, 335] on span "Icon List" at bounding box center [668, 342] width 40 height 18
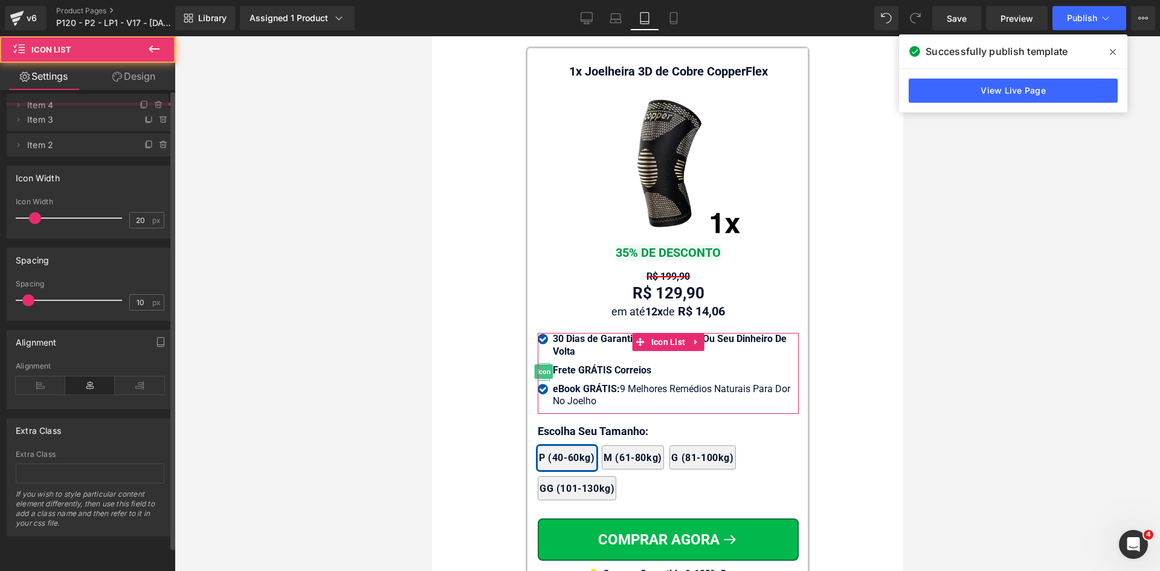
drag, startPoint x: 99, startPoint y: 141, endPoint x: 96, endPoint y: 108, distance: 34.0
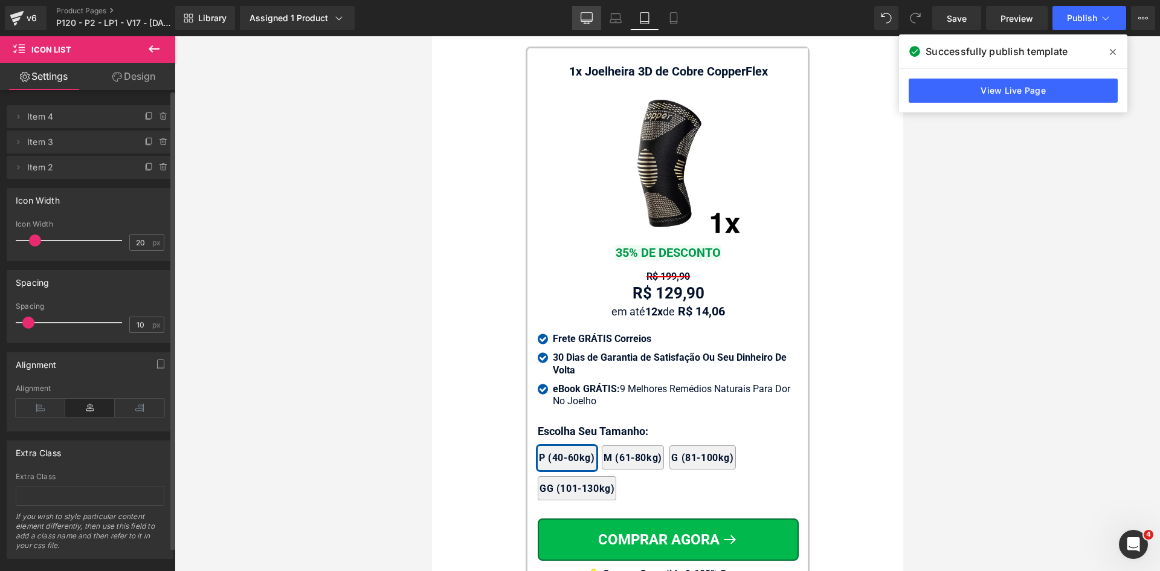
click at [593, 15] on icon at bounding box center [586, 17] width 11 height 9
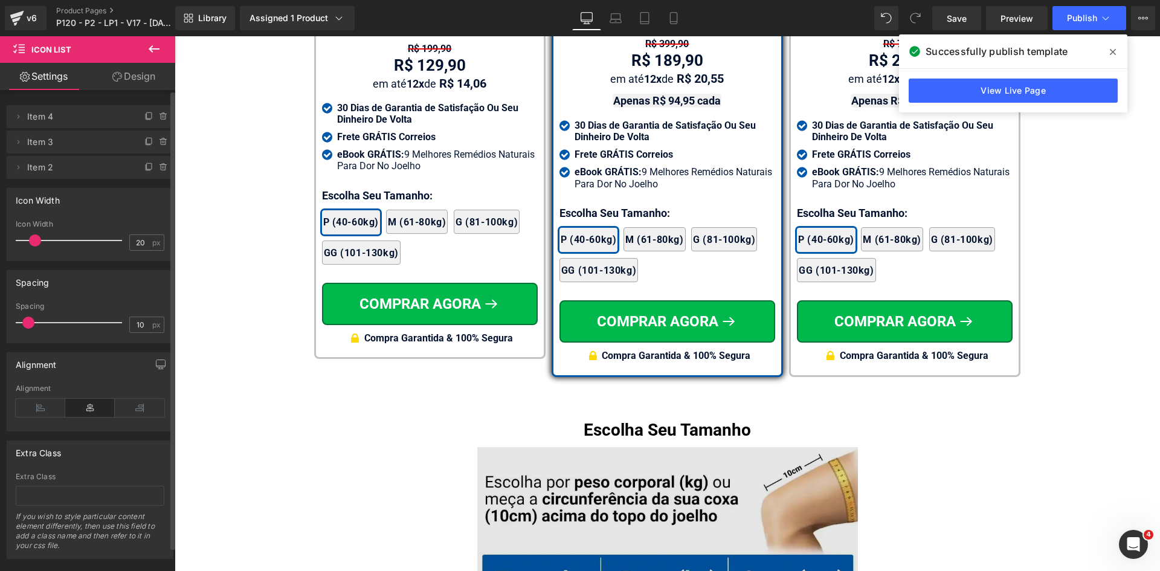
scroll to position [7311, 0]
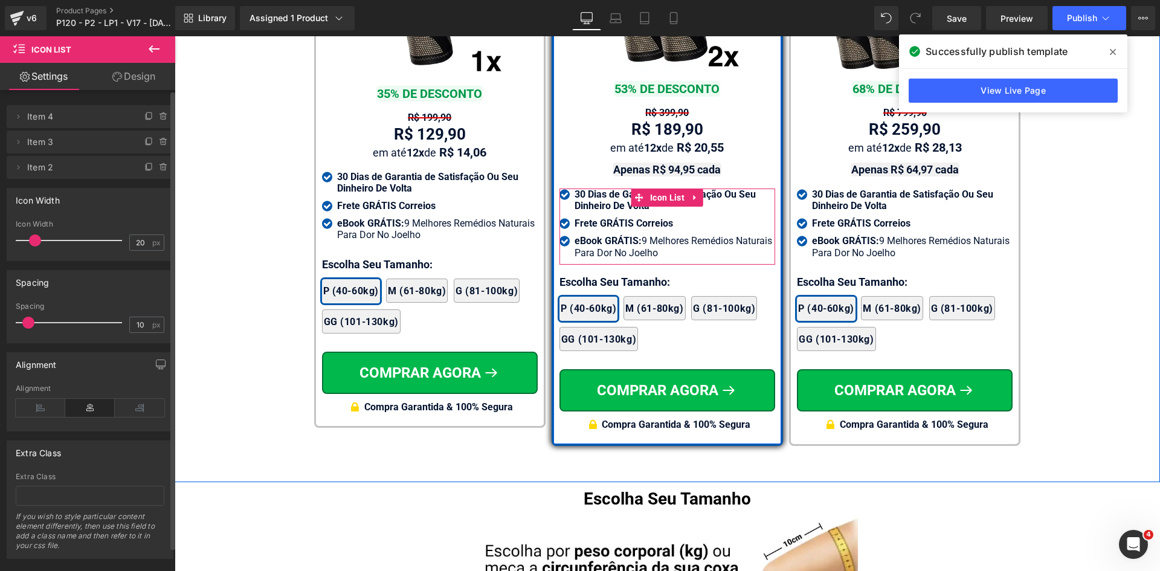
click at [651, 189] on span "Icon List" at bounding box center [667, 198] width 40 height 18
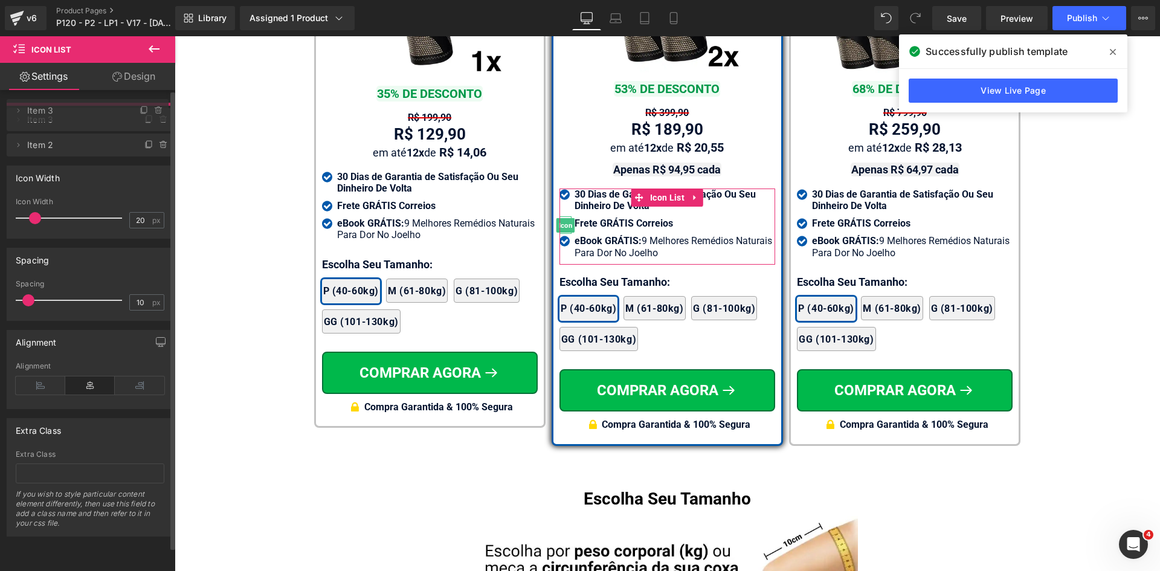
drag, startPoint x: 48, startPoint y: 142, endPoint x: 53, endPoint y: 111, distance: 31.9
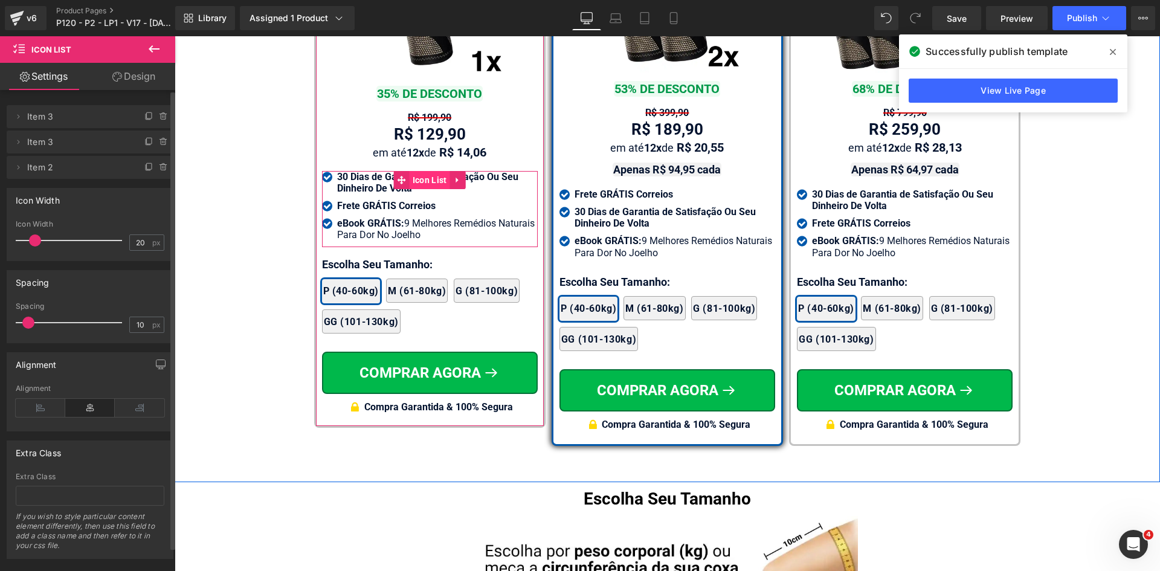
click at [421, 184] on span "Icon List" at bounding box center [430, 180] width 40 height 18
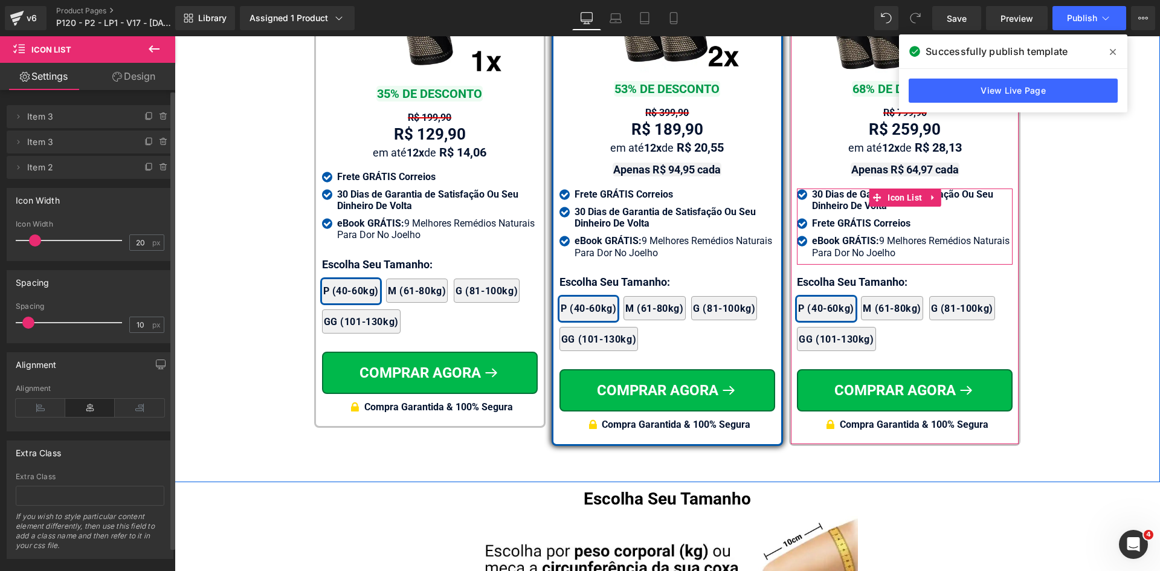
click at [901, 189] on span "Icon List" at bounding box center [905, 198] width 40 height 18
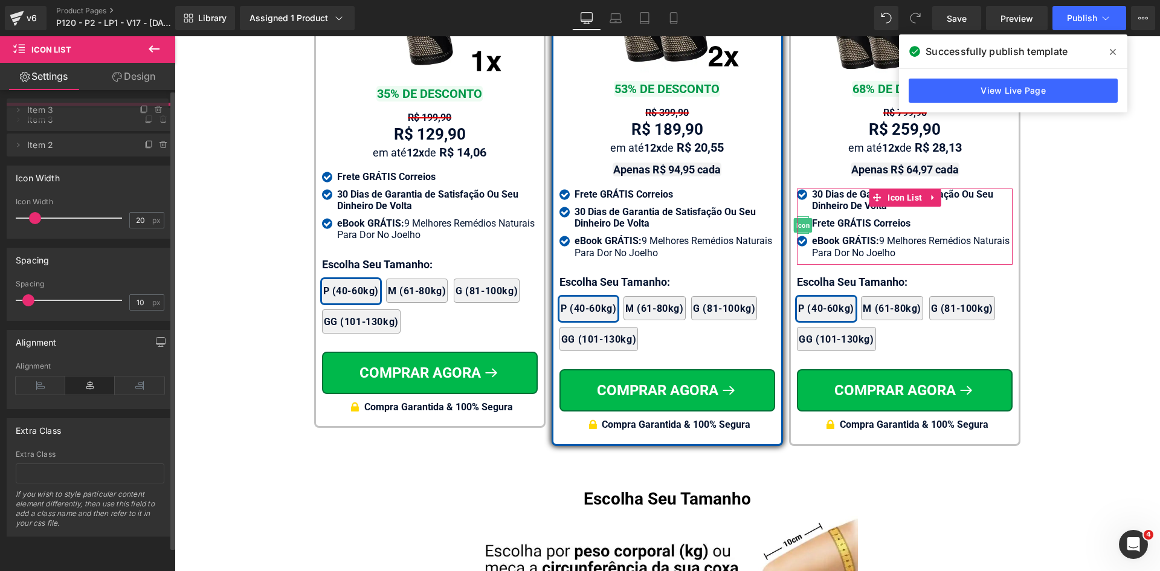
drag, startPoint x: 86, startPoint y: 141, endPoint x: 80, endPoint y: 111, distance: 31.5
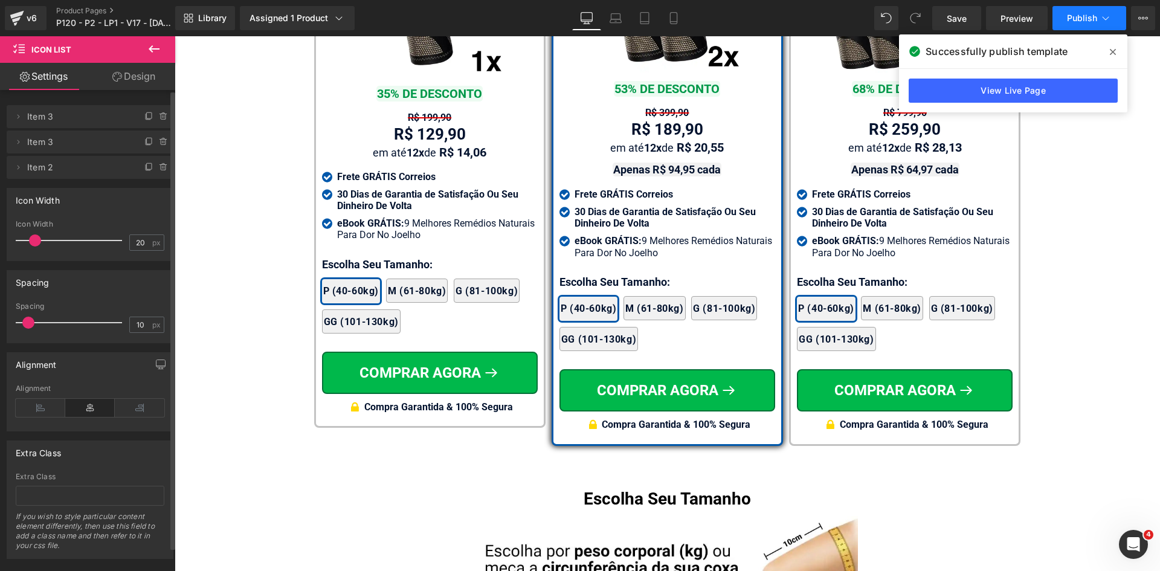
click at [1077, 22] on span "Publish" at bounding box center [1082, 18] width 30 height 10
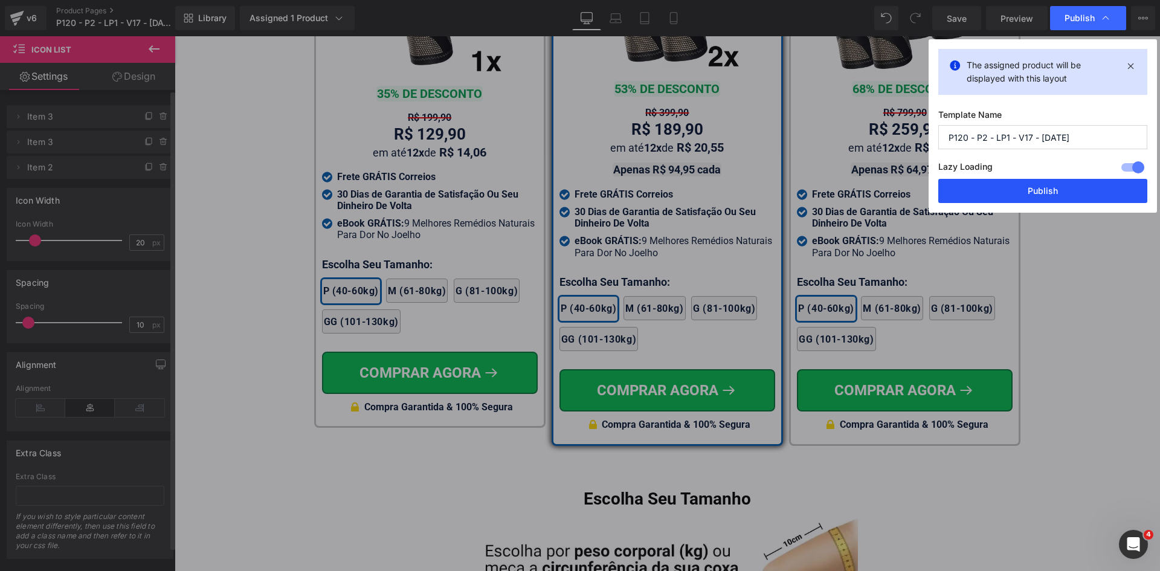
click at [1055, 189] on button "Publish" at bounding box center [1042, 191] width 209 height 24
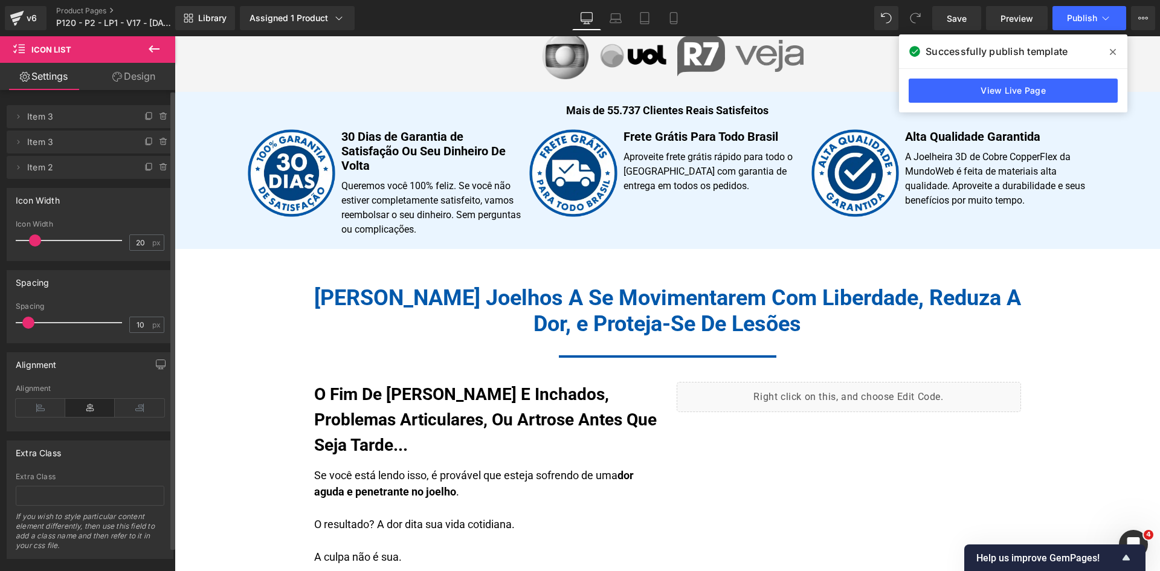
scroll to position [0, 0]
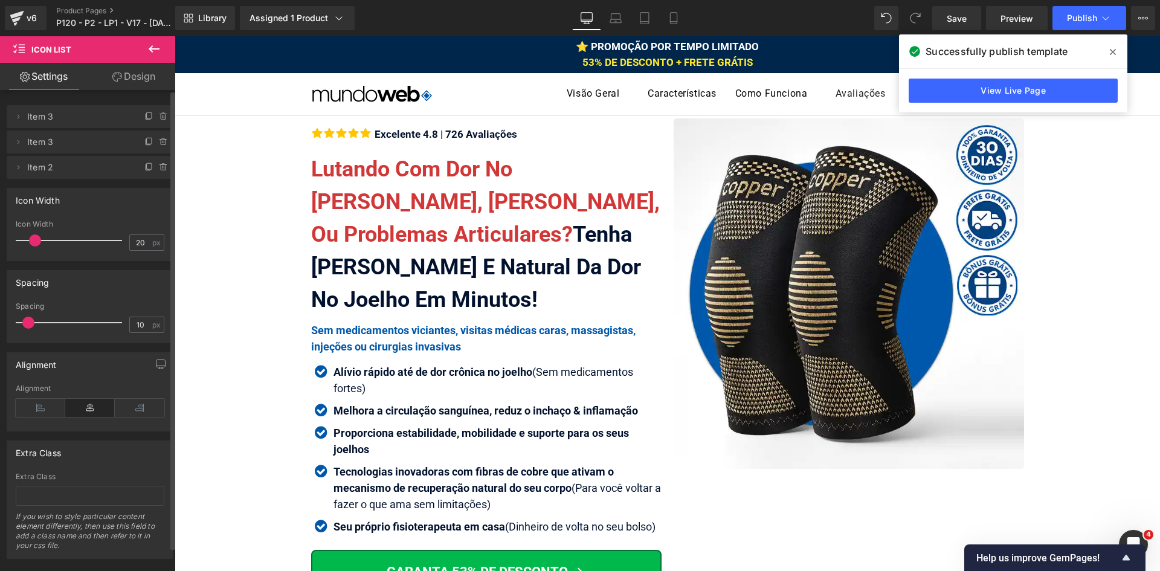
click at [1111, 53] on icon at bounding box center [1113, 52] width 6 height 10
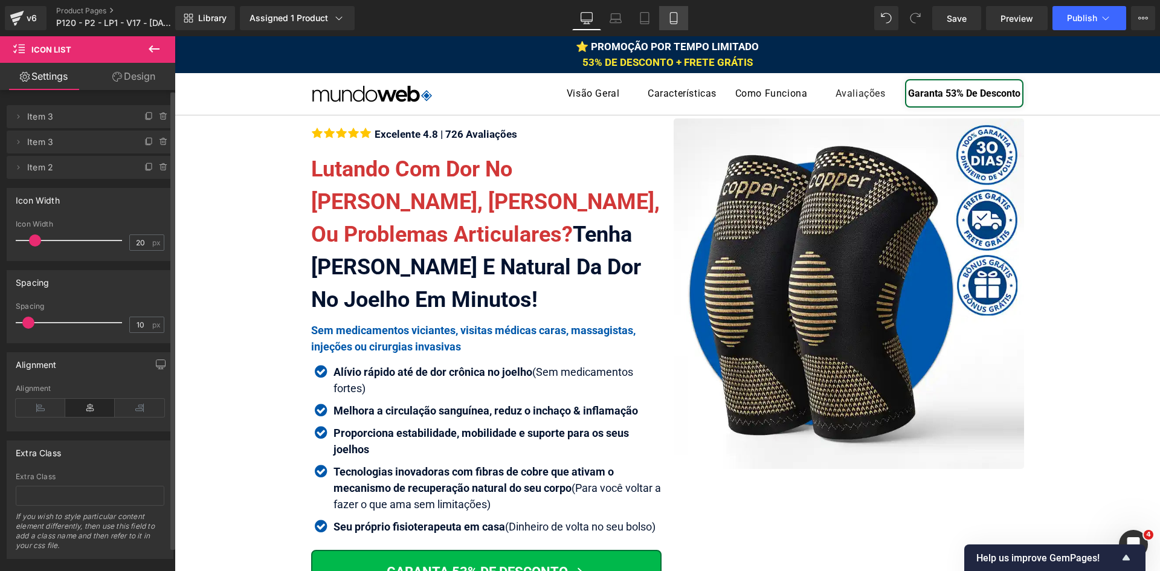
drag, startPoint x: 285, startPoint y: 40, endPoint x: 671, endPoint y: 18, distance: 386.2
click at [671, 18] on icon at bounding box center [673, 18] width 7 height 11
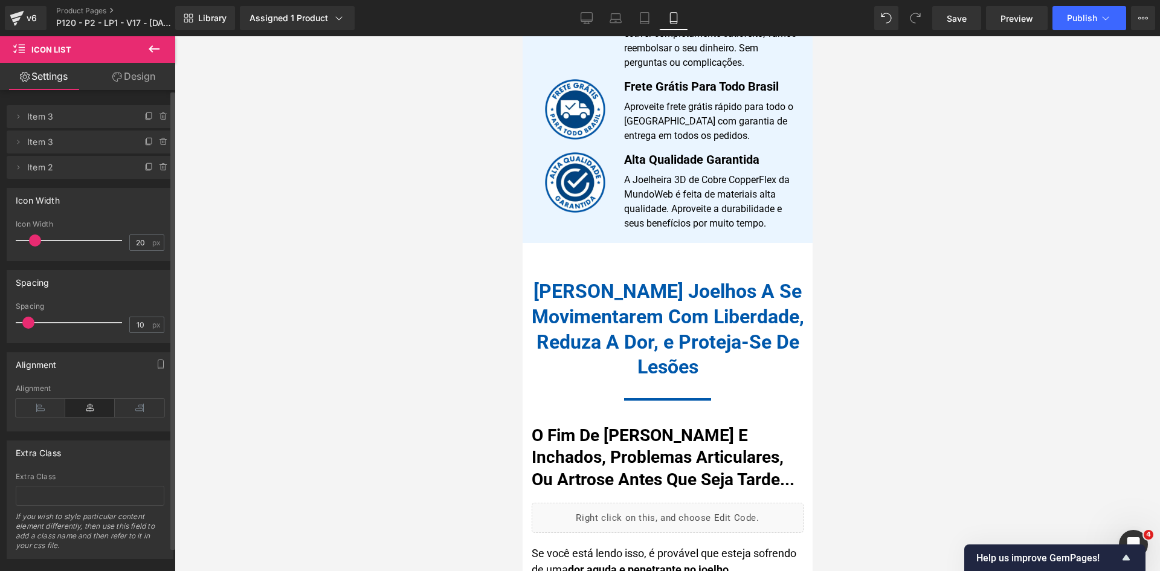
scroll to position [1184, 0]
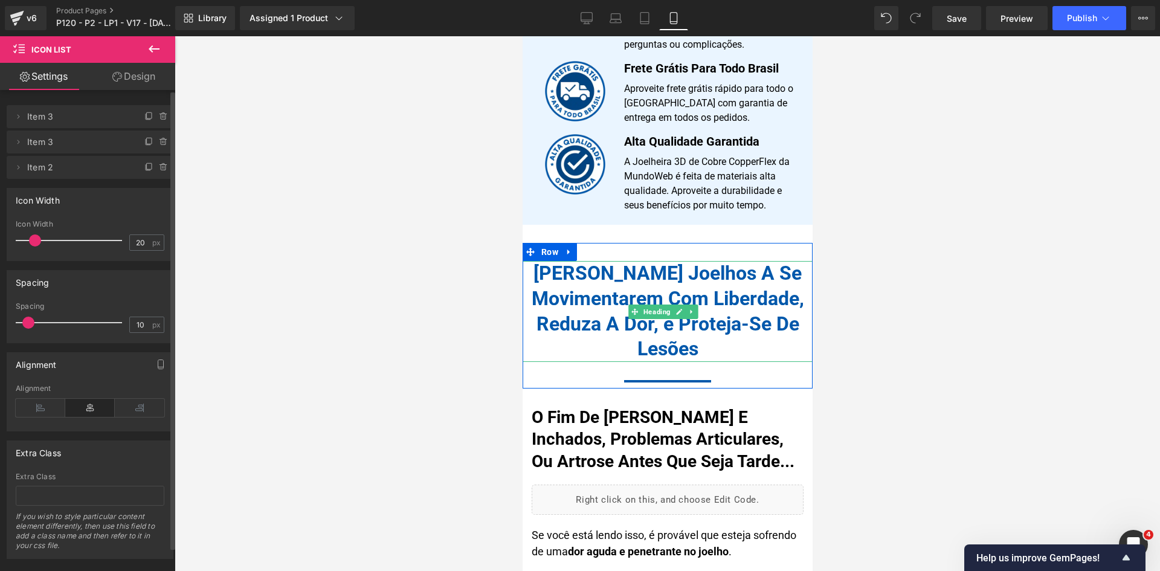
click at [700, 327] on h1 "[PERSON_NAME] Joelhos A Se Movimentarem Com Liberdade, Reduza A Dor, e Proteja-…" at bounding box center [667, 311] width 290 height 100
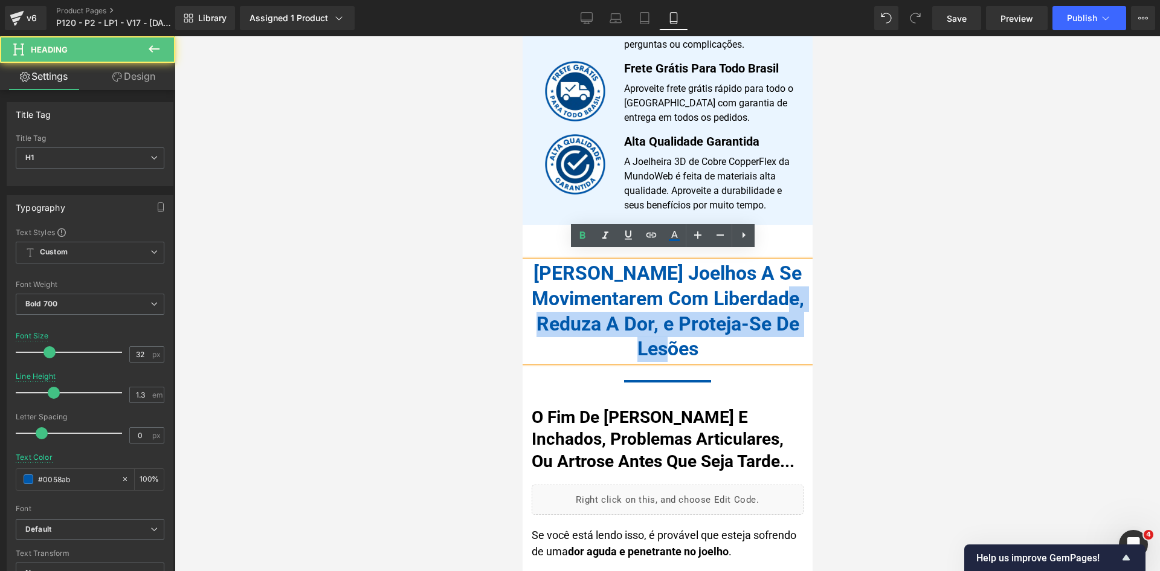
drag, startPoint x: 701, startPoint y: 340, endPoint x: 532, endPoint y: 308, distance: 172.3
click at [532, 308] on h1 "[PERSON_NAME] Joelhos A Se Movimentarem Com Liberdade, Reduza A Dor, e Proteja-…" at bounding box center [667, 311] width 290 height 100
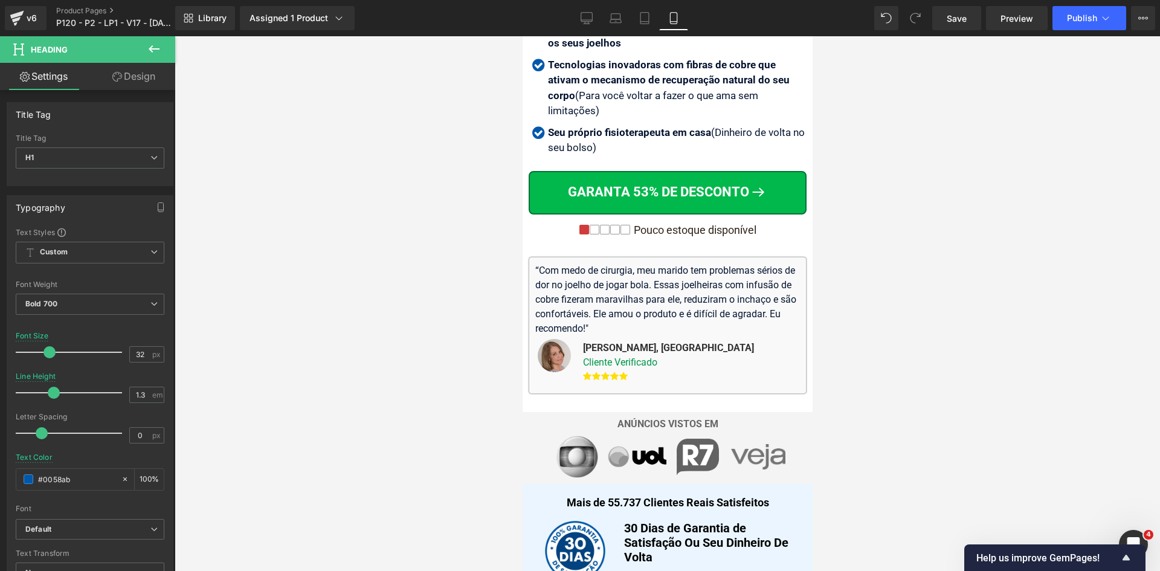
scroll to position [519, 0]
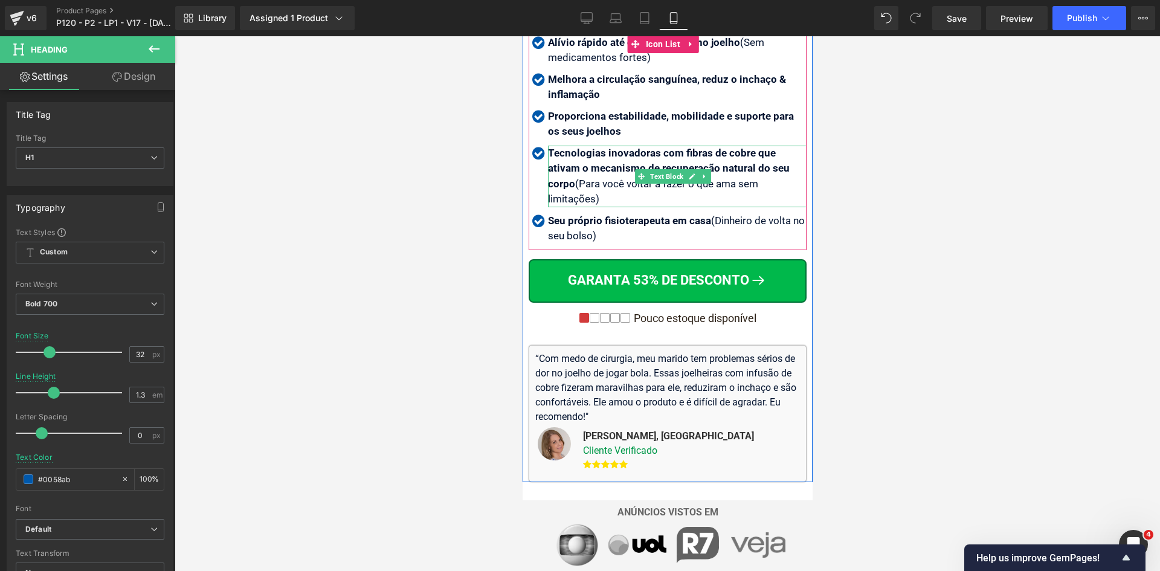
drag, startPoint x: 760, startPoint y: 178, endPoint x: 748, endPoint y: 179, distance: 12.7
click at [760, 178] on p "Tecnologias inovadoras com fibras de cobre que ativam o mecanismo de recuperaçã…" at bounding box center [677, 177] width 259 height 62
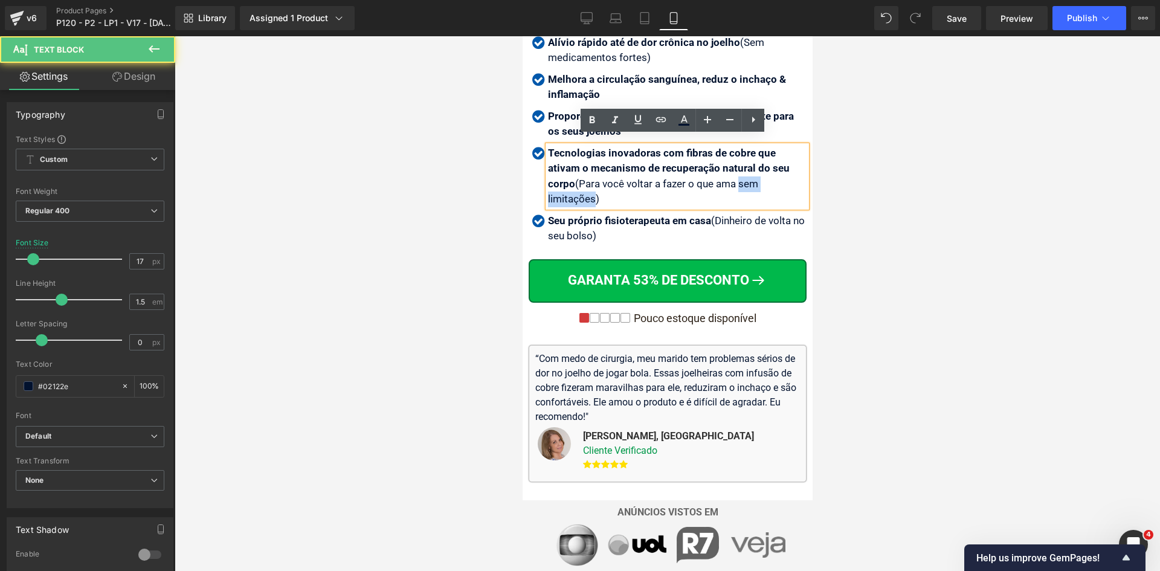
drag, startPoint x: 741, startPoint y: 173, endPoint x: 593, endPoint y: 189, distance: 149.6
click at [593, 189] on p "Tecnologias inovadoras com fibras de cobre que ativam o mecanismo de recuperaçã…" at bounding box center [677, 177] width 259 height 62
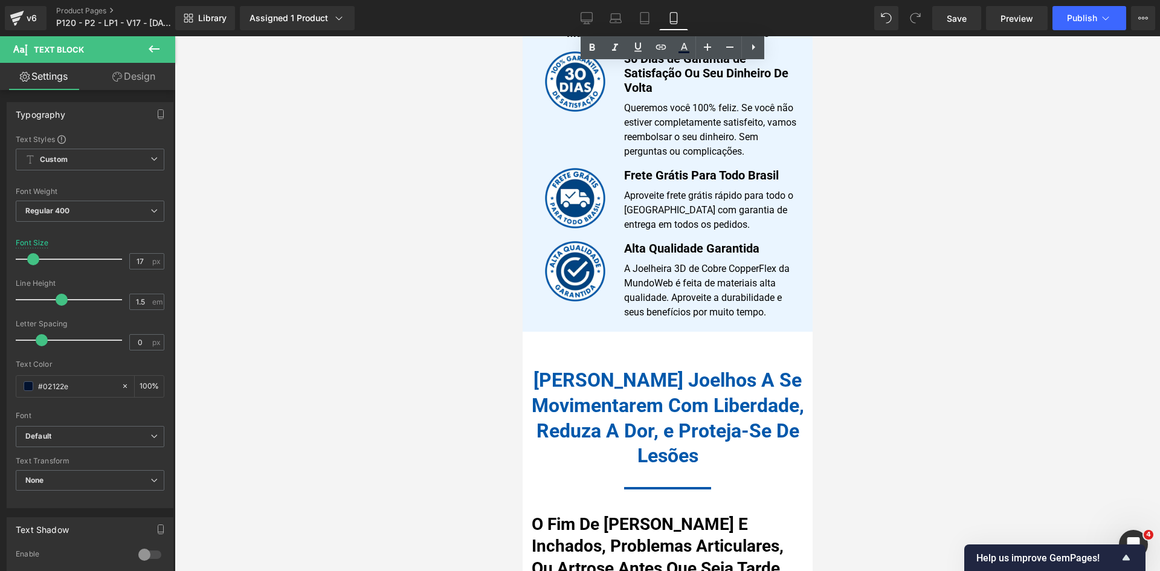
scroll to position [1123, 0]
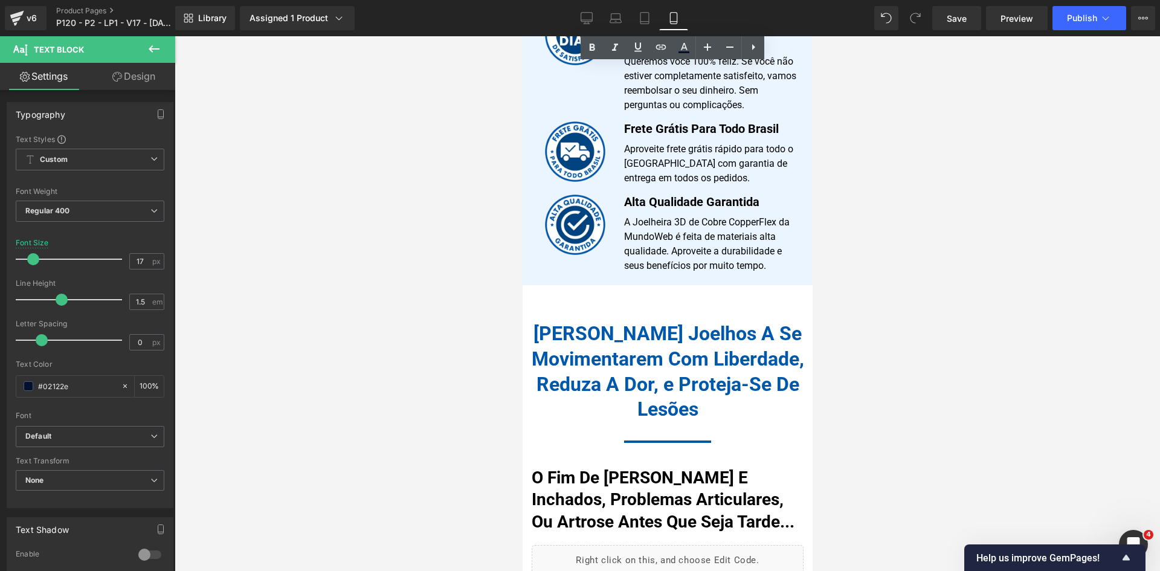
click at [703, 374] on h1 "[PERSON_NAME] Joelhos A Se Movimentarem Com Liberdade, Reduza A Dor, e Proteja-…" at bounding box center [667, 371] width 290 height 100
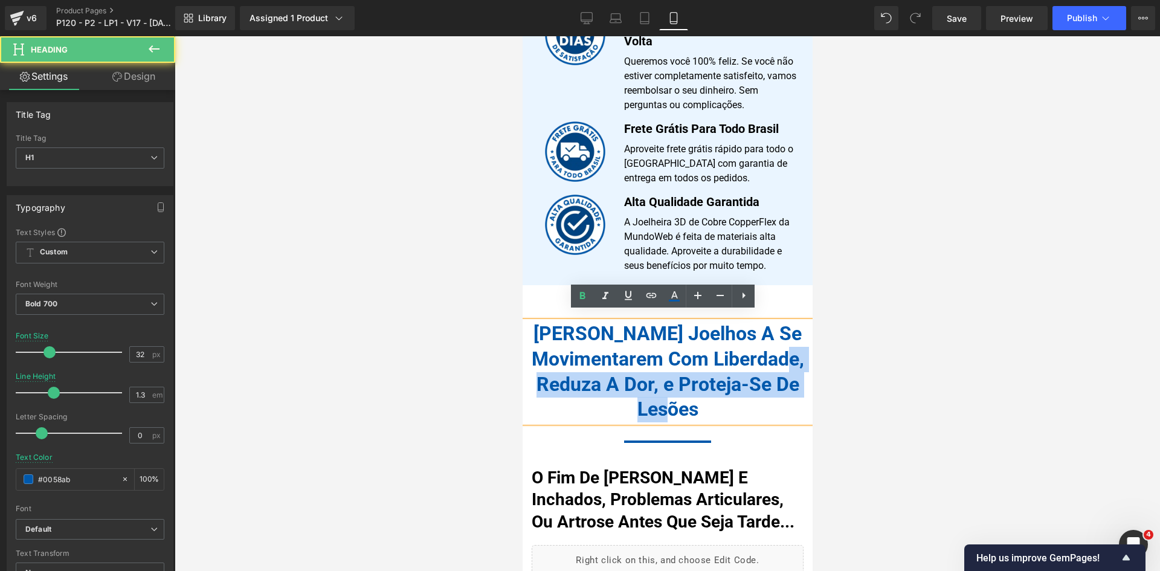
drag, startPoint x: 533, startPoint y: 371, endPoint x: 724, endPoint y: 402, distance: 193.5
click at [724, 402] on h1 "[PERSON_NAME] Joelhos A Se Movimentarem Com Liberdade, Reduza A Dor, e Proteja-…" at bounding box center [667, 371] width 290 height 100
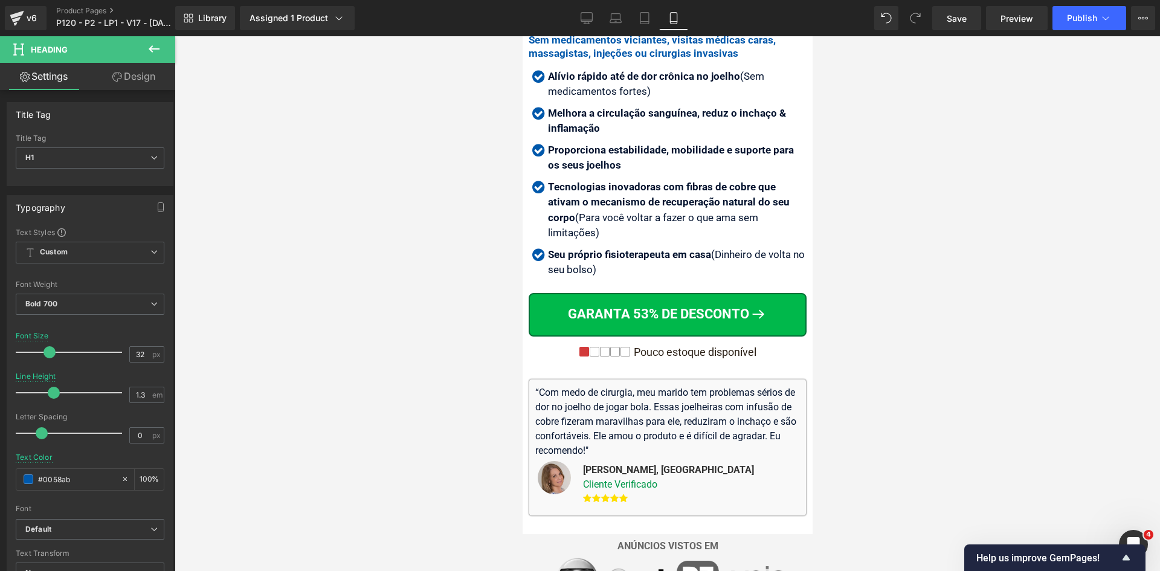
scroll to position [459, 0]
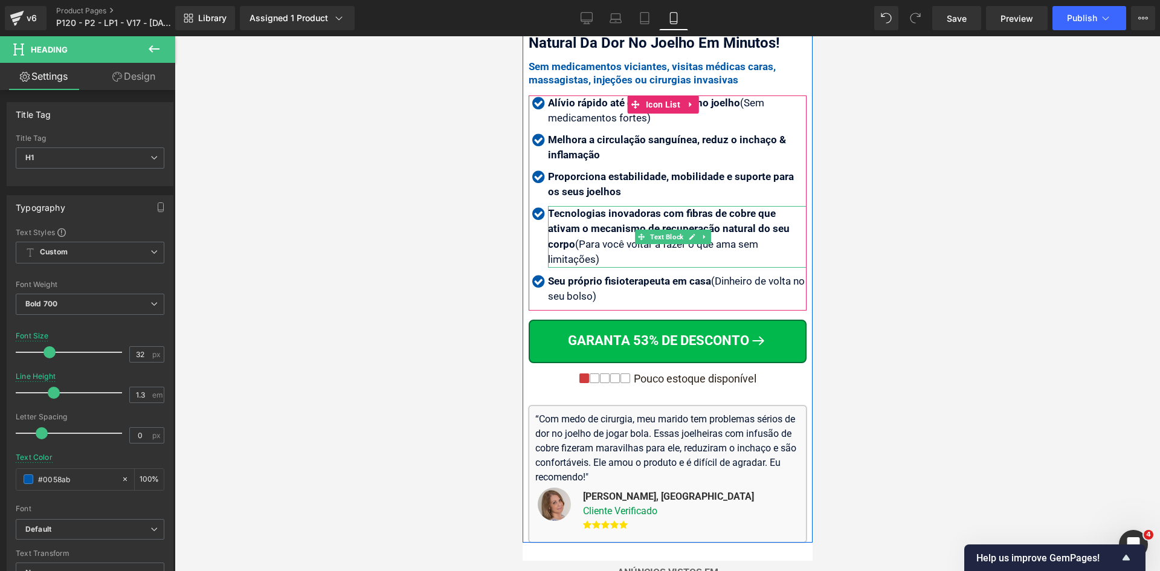
click at [748, 237] on p "Tecnologias inovadoras com fibras de cobre que ativam o mecanismo de recuperaçã…" at bounding box center [677, 237] width 259 height 62
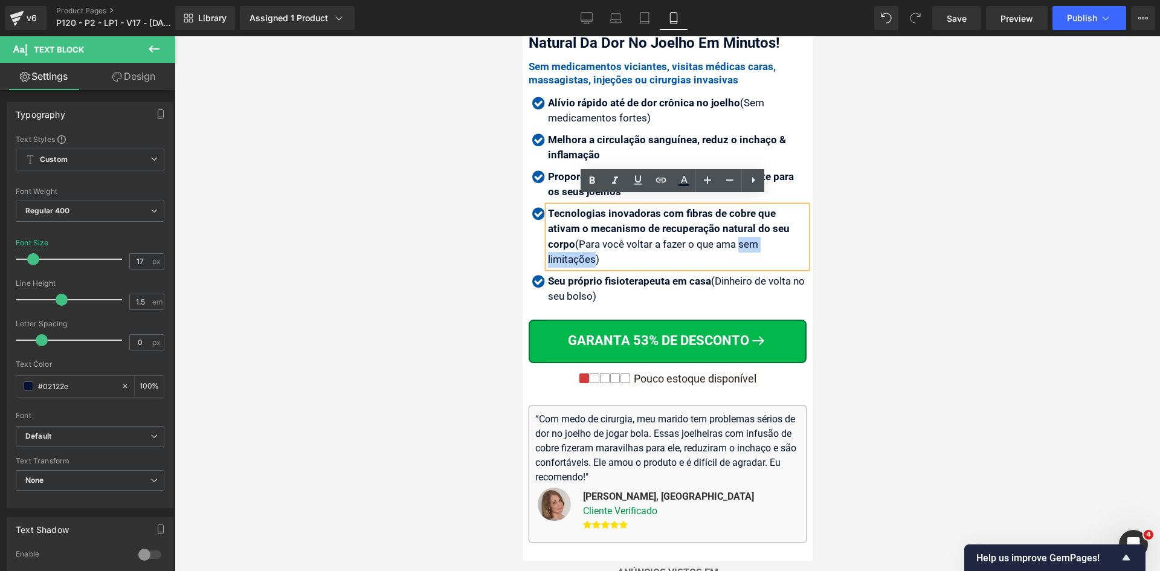
drag, startPoint x: 742, startPoint y: 234, endPoint x: 595, endPoint y: 252, distance: 148.5
click at [595, 252] on p "Tecnologias inovadoras com fibras de cobre que ativam o mecanismo de recuperaçã…" at bounding box center [677, 237] width 259 height 62
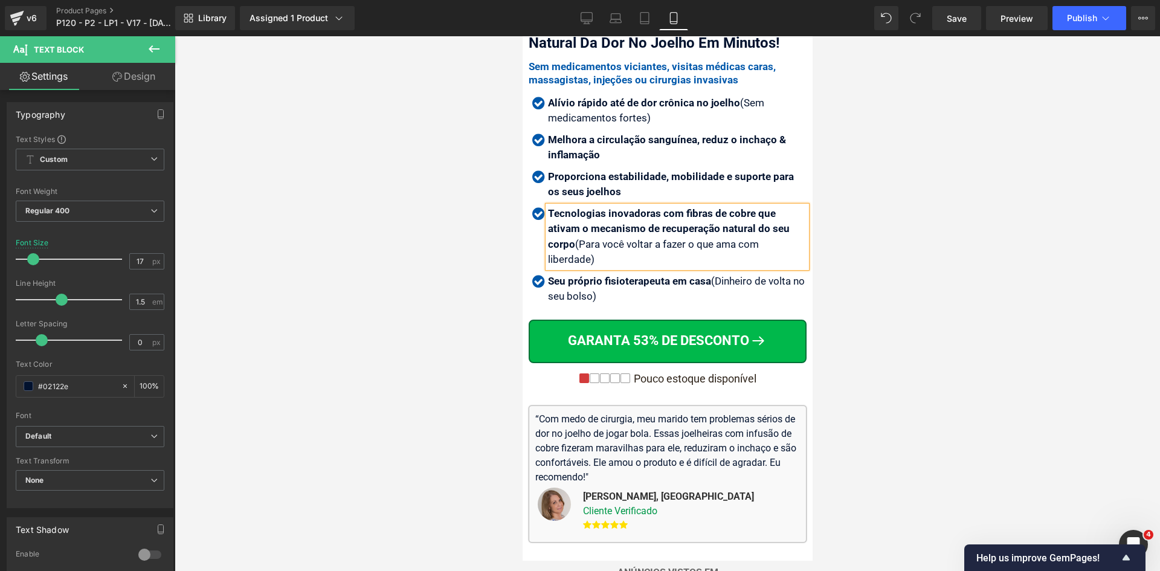
click at [902, 244] on div at bounding box center [668, 303] width 986 height 535
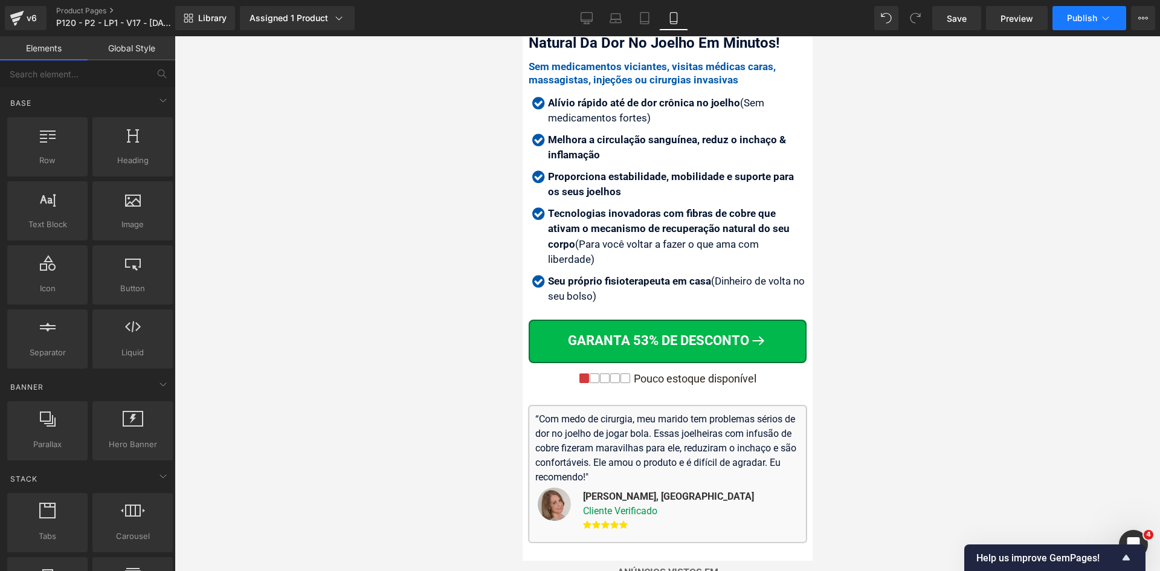
click at [1069, 15] on span "Publish" at bounding box center [1082, 18] width 30 height 10
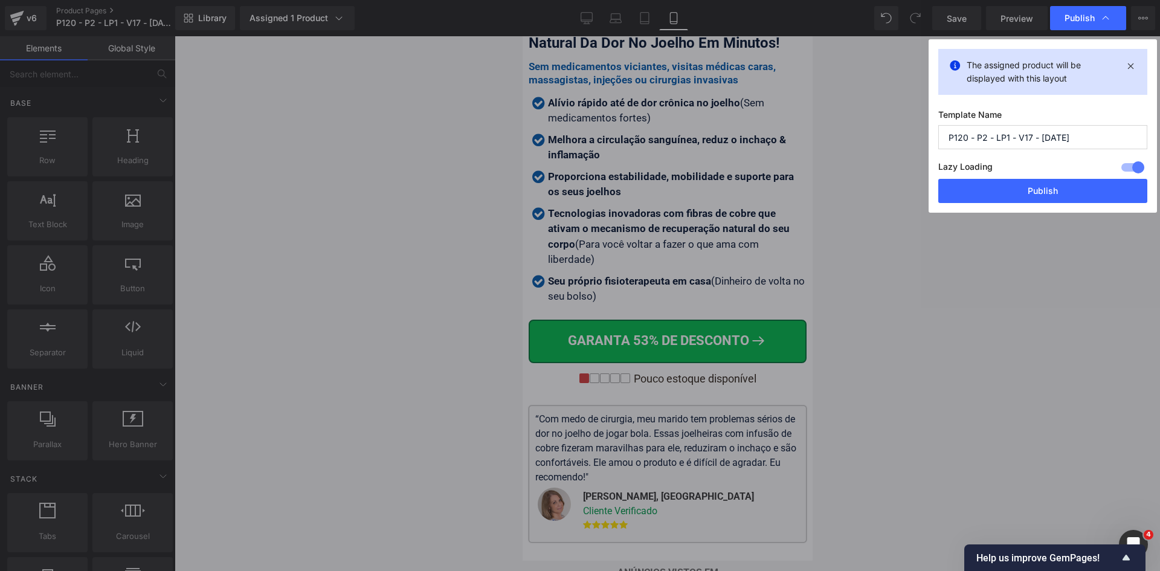
click at [1039, 193] on button "Publish" at bounding box center [1042, 191] width 209 height 24
